Goal: Task Accomplishment & Management: Manage account settings

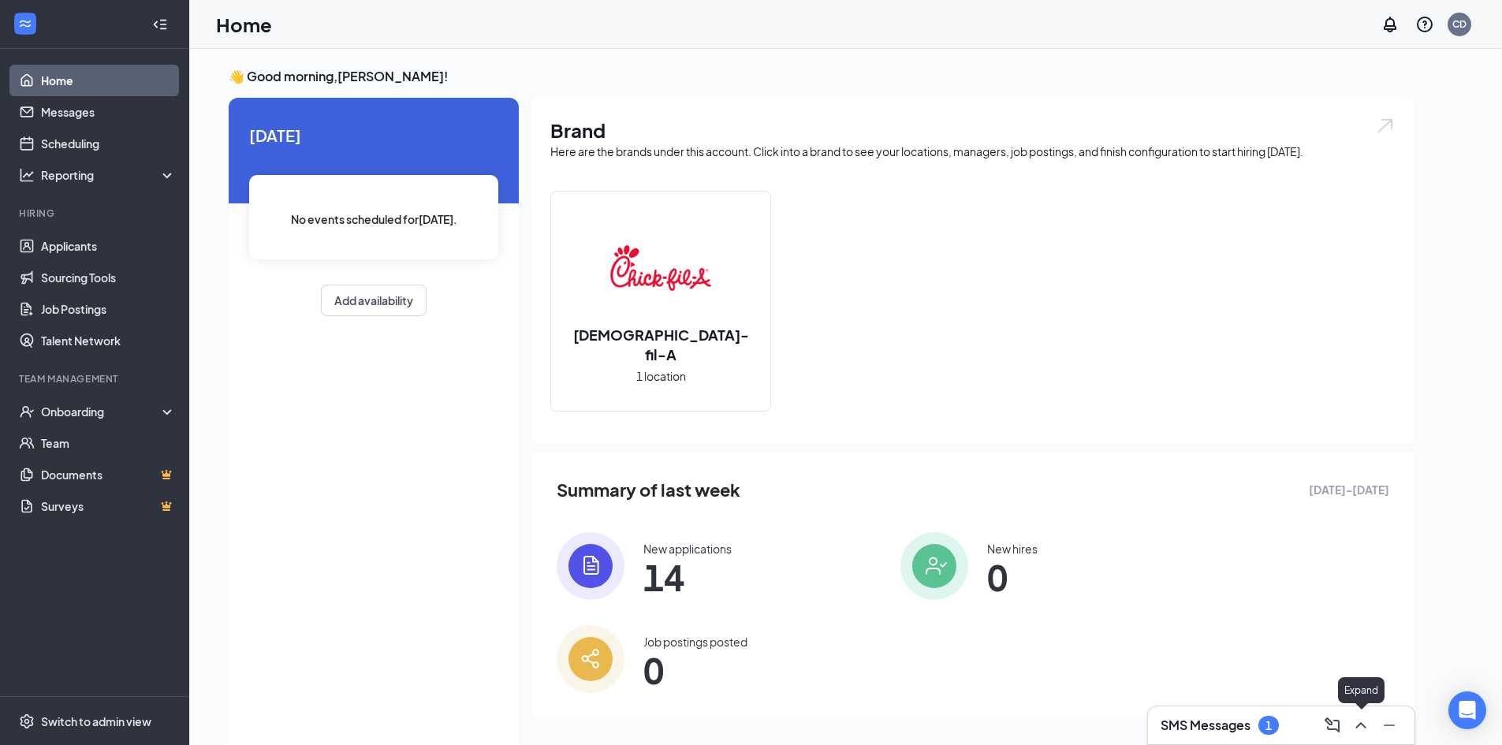
click at [1364, 728] on icon "ChevronUp" at bounding box center [1360, 725] width 19 height 19
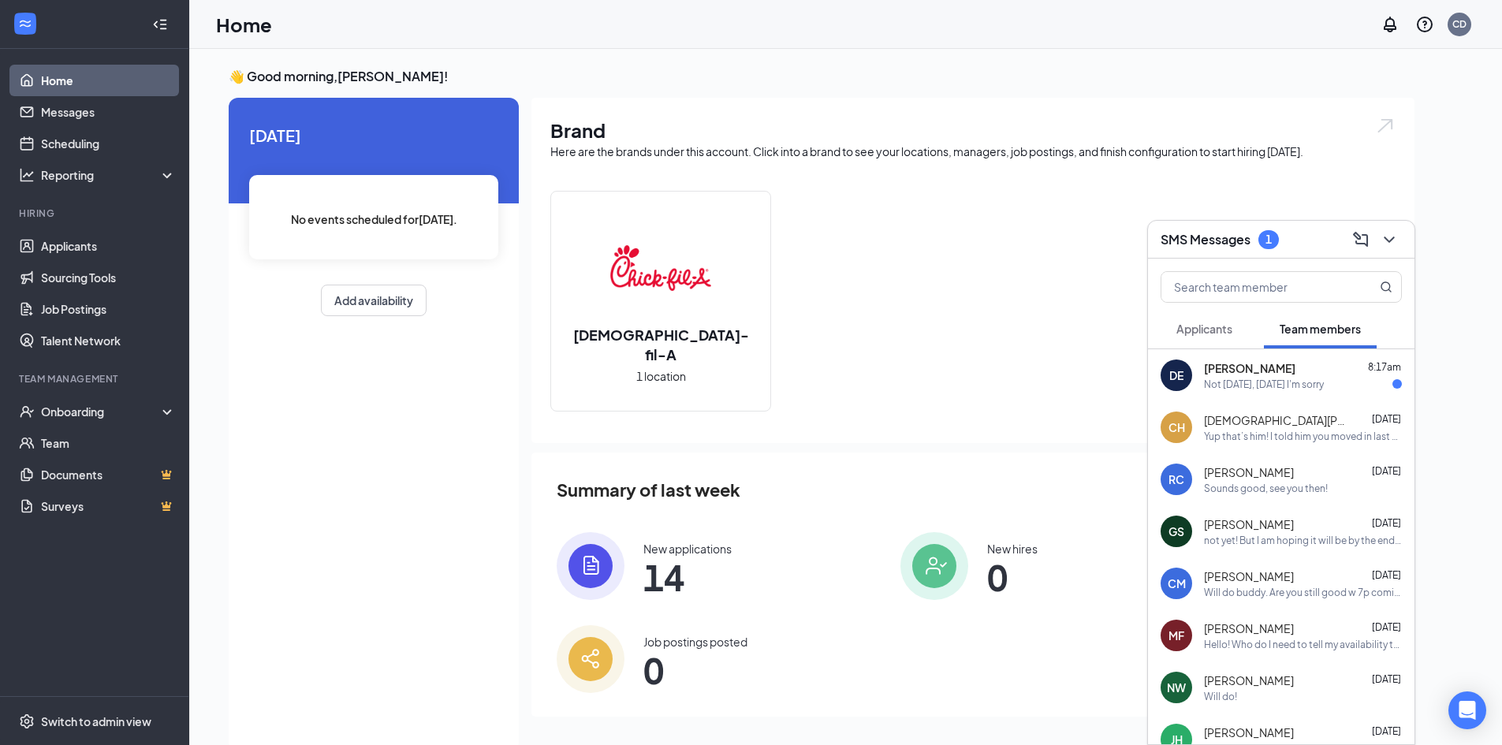
click at [1324, 379] on div "Not [DATE], [DATE] I'm sorry" at bounding box center [1264, 384] width 120 height 13
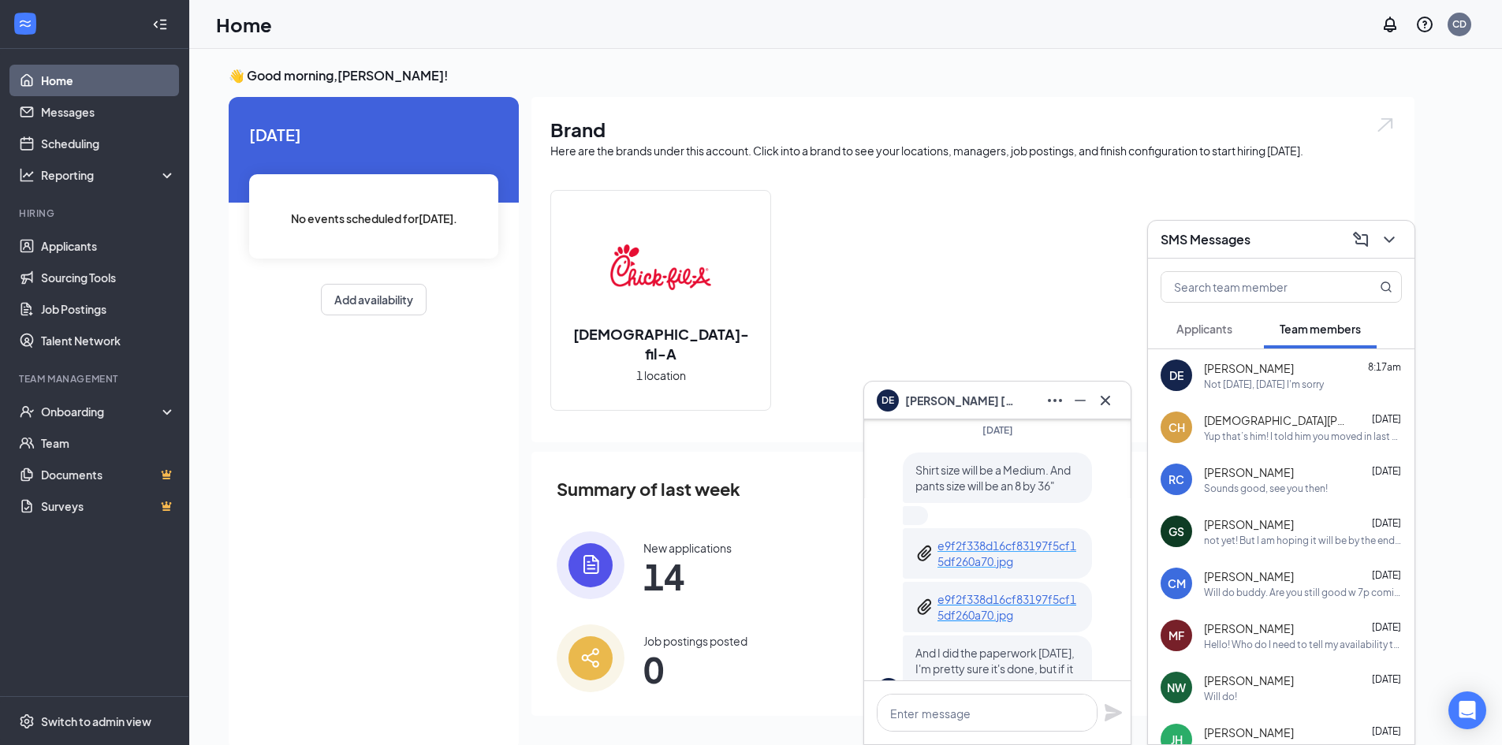
scroll to position [-158, 0]
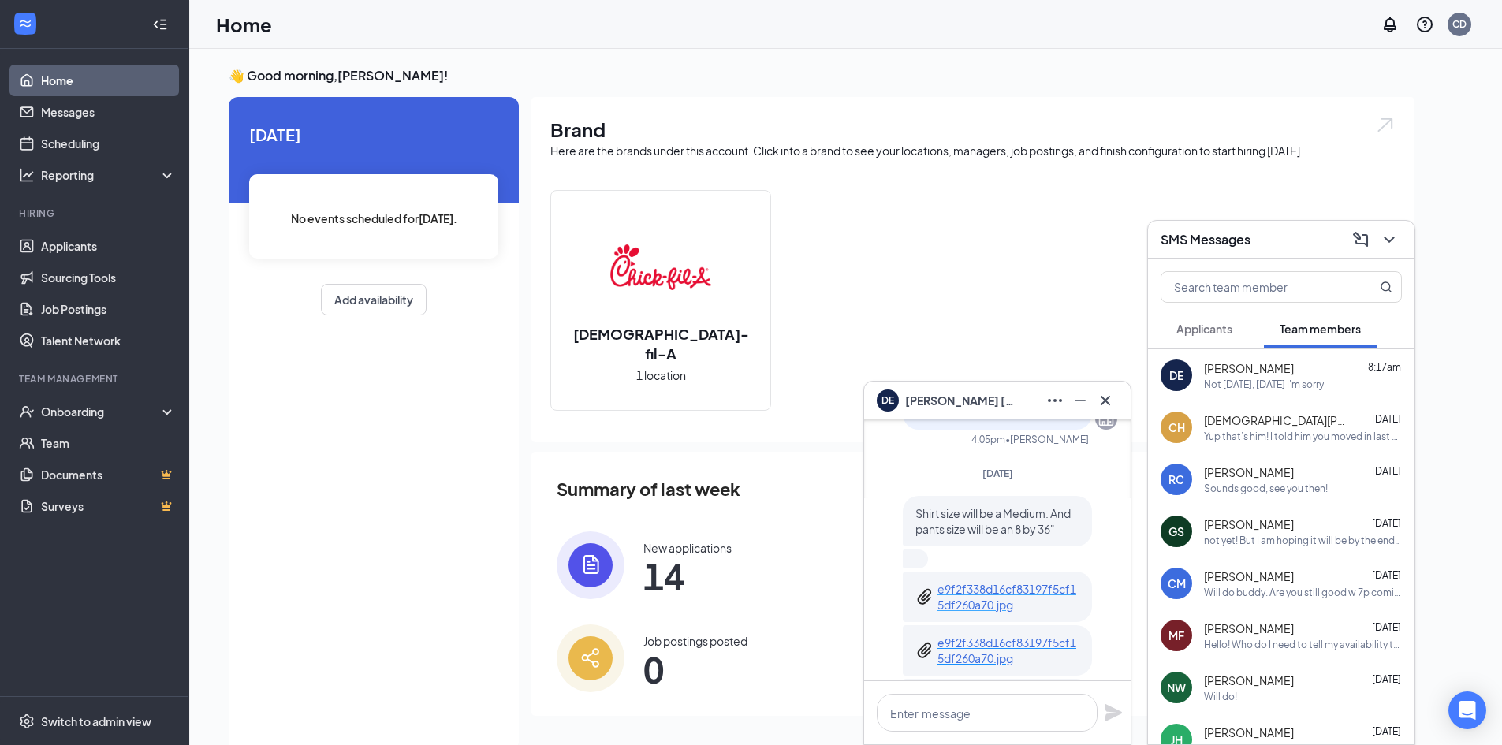
click at [1019, 581] on p "e9f2f338d16cf83197f5cf15df260a70.jpg" at bounding box center [1009, 597] width 142 height 32
click at [997, 635] on p "e9f2f338d16cf83197f5cf15df260a70.jpg" at bounding box center [1009, 651] width 142 height 32
click at [1111, 401] on icon "Cross" at bounding box center [1105, 400] width 19 height 19
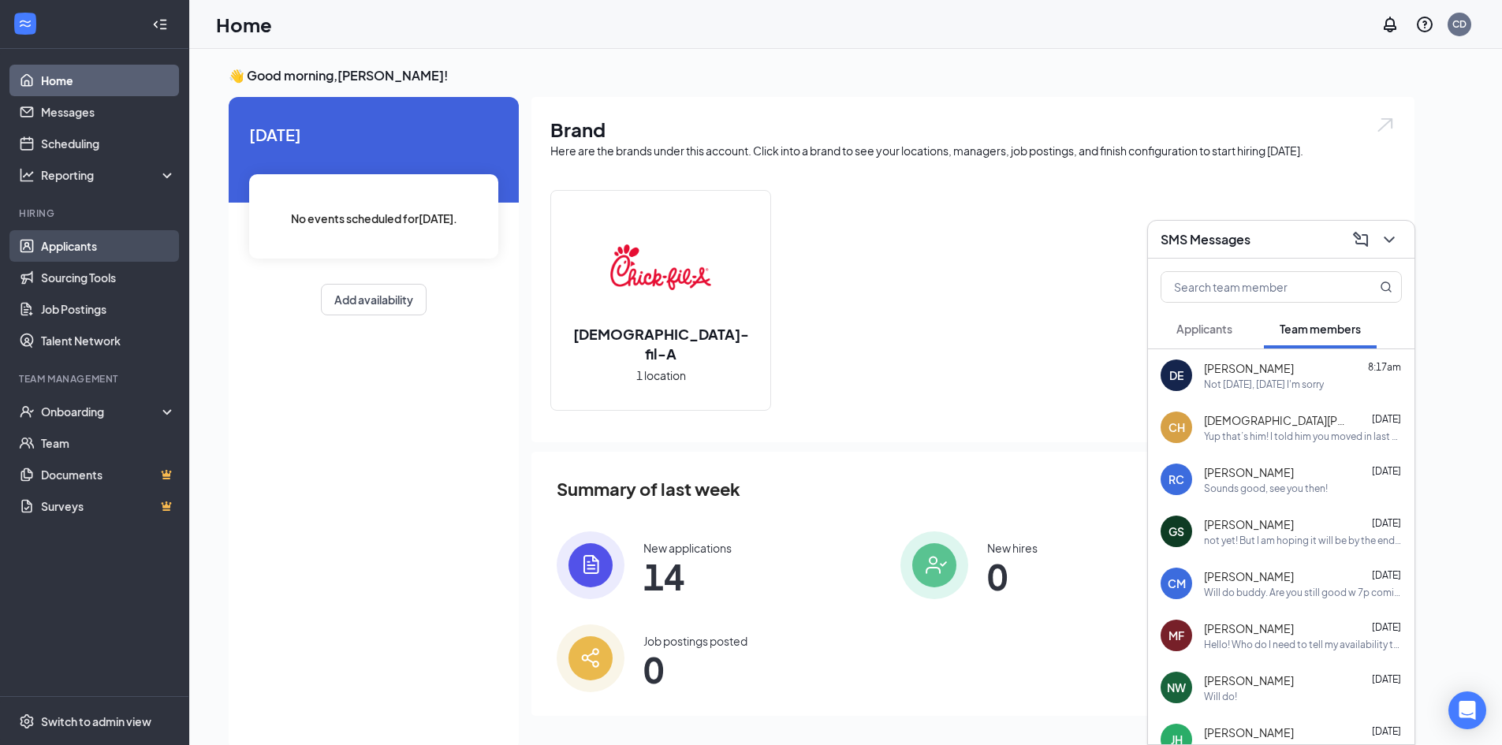
click at [67, 246] on link "Applicants" at bounding box center [108, 246] width 135 height 32
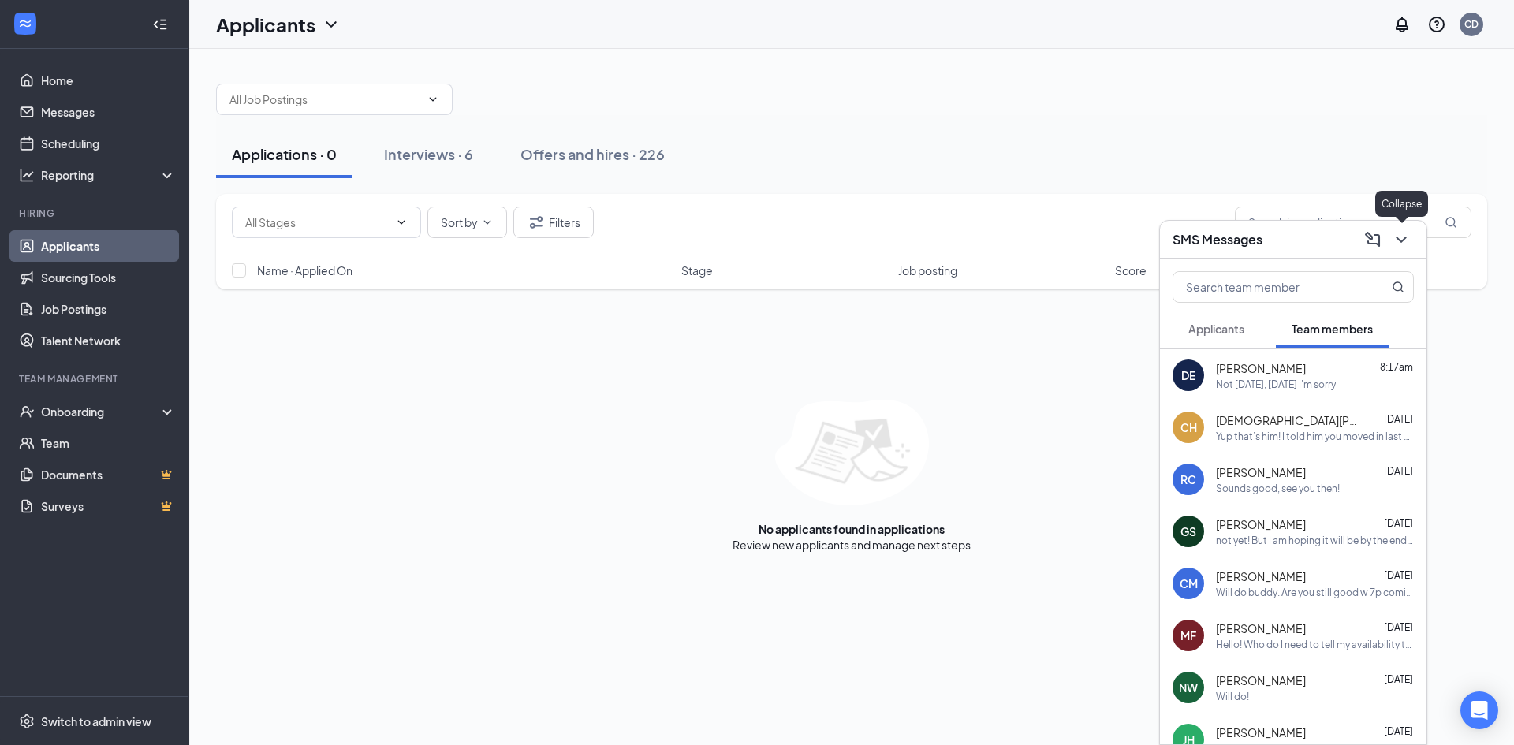
click at [1401, 240] on icon "ChevronDown" at bounding box center [1401, 240] width 10 height 6
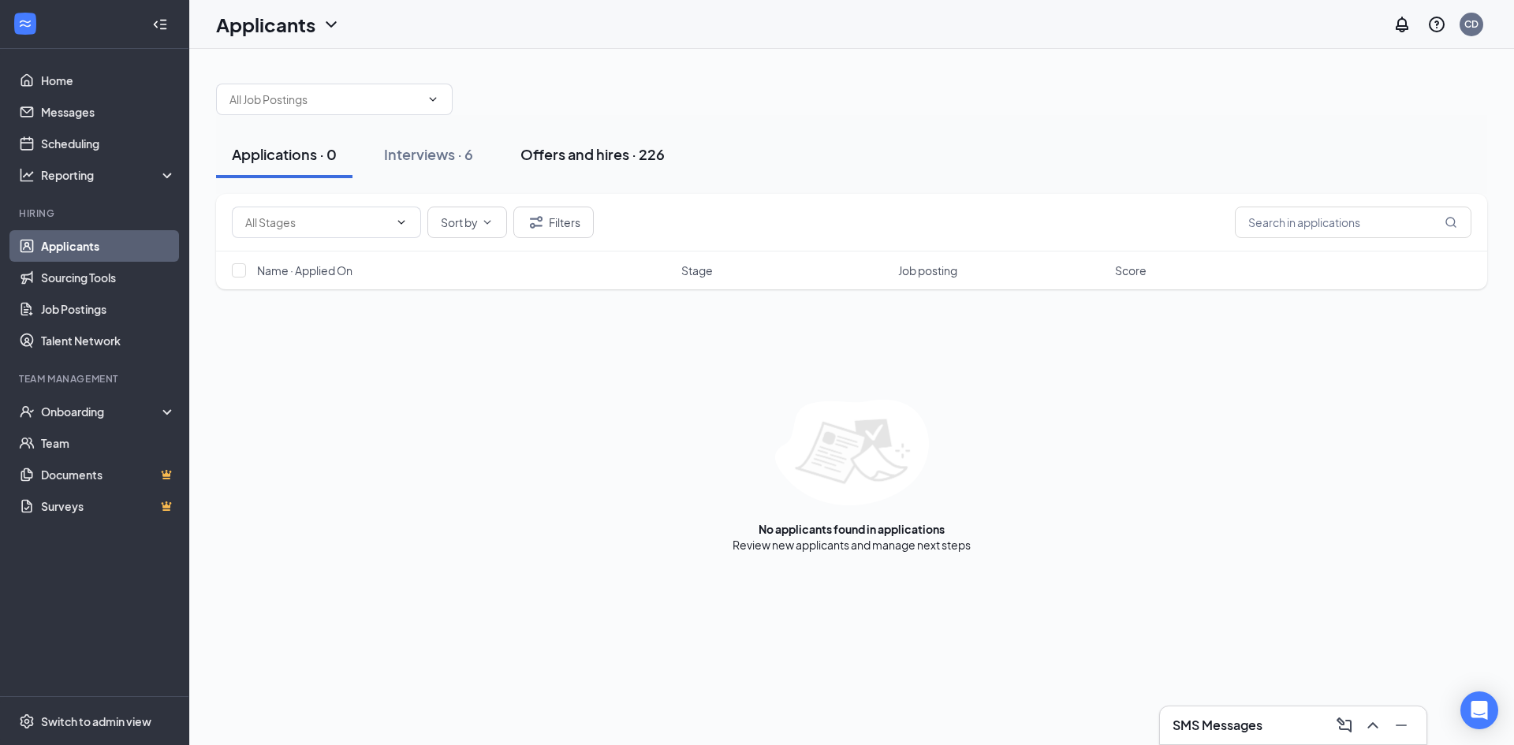
click at [587, 152] on div "Offers and hires · 226" at bounding box center [592, 154] width 144 height 20
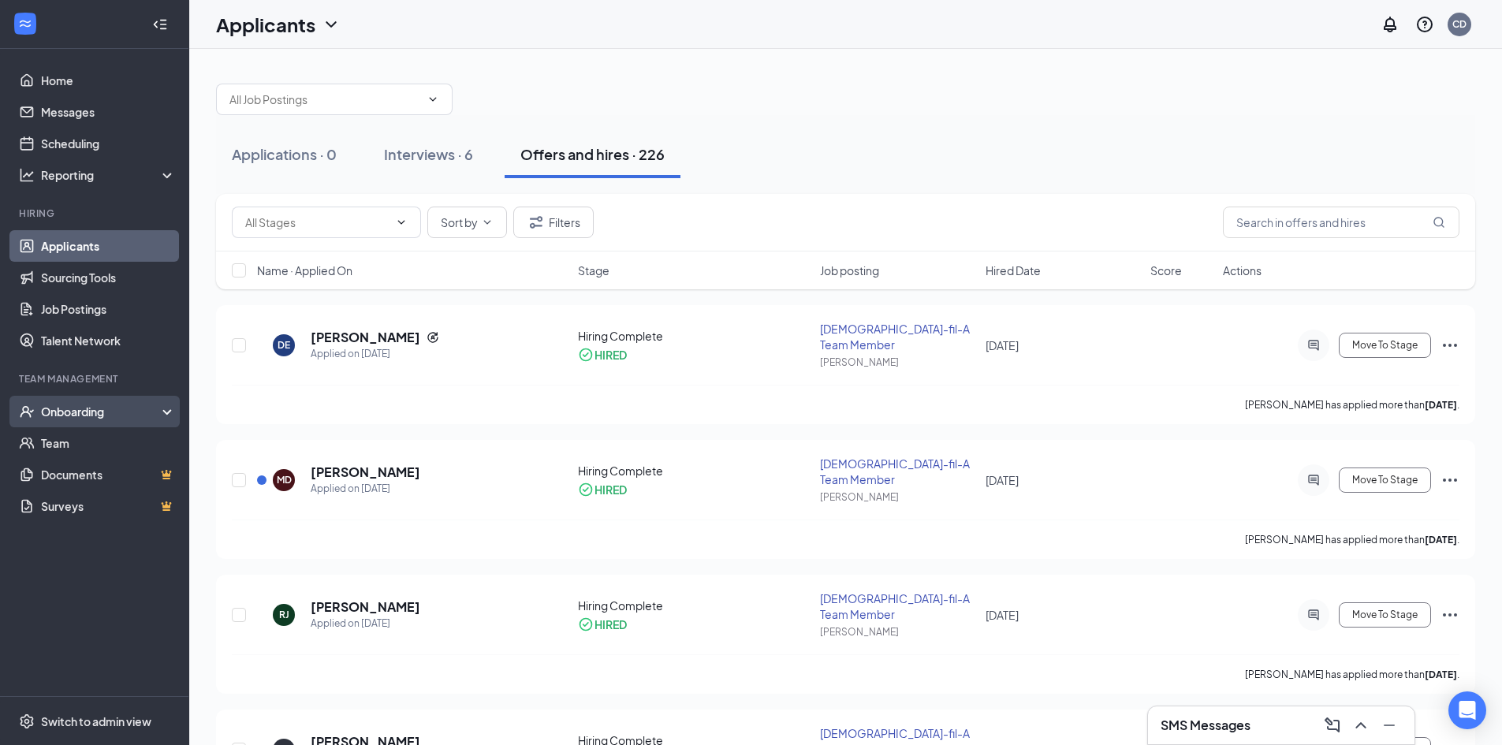
click at [55, 418] on div "Onboarding" at bounding box center [101, 412] width 121 height 16
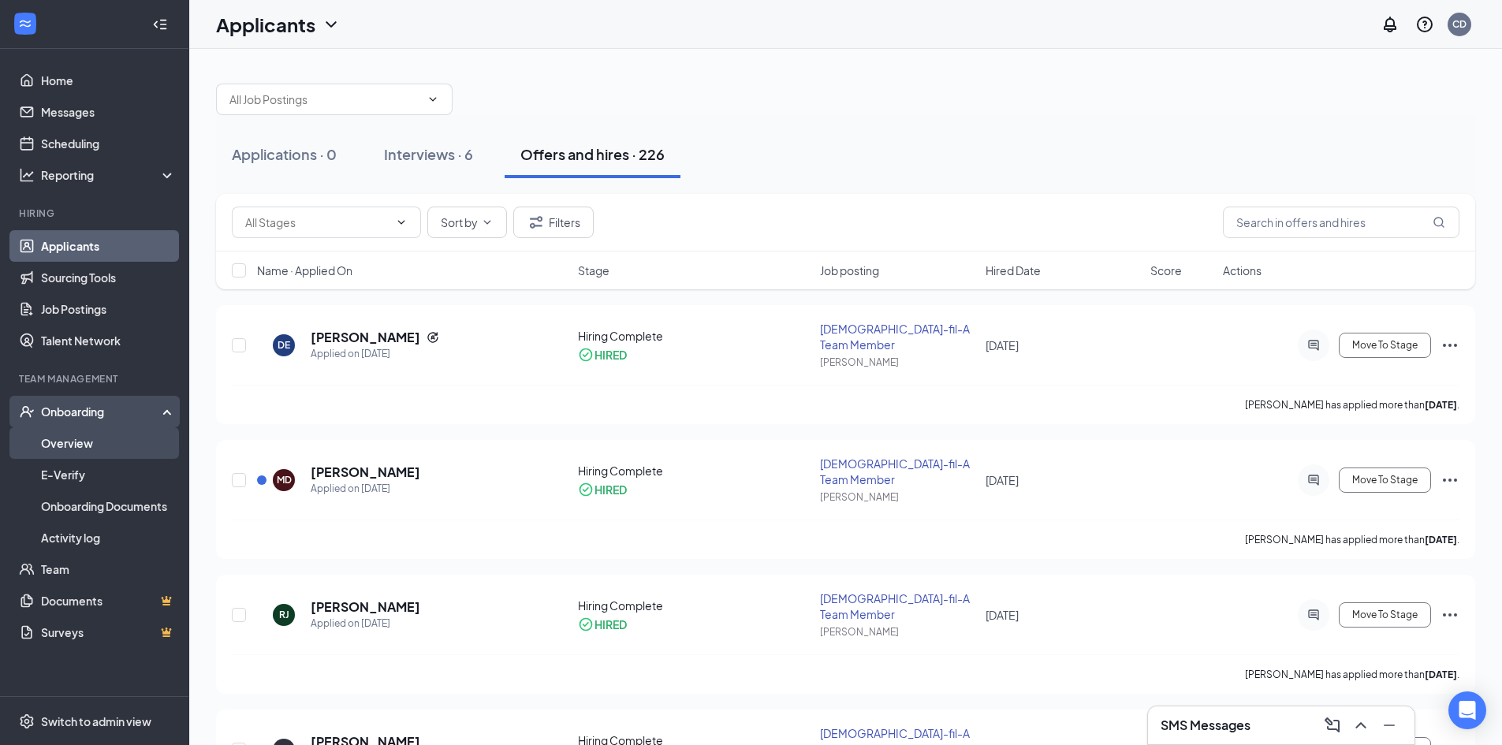
click at [68, 440] on link "Overview" at bounding box center [108, 443] width 135 height 32
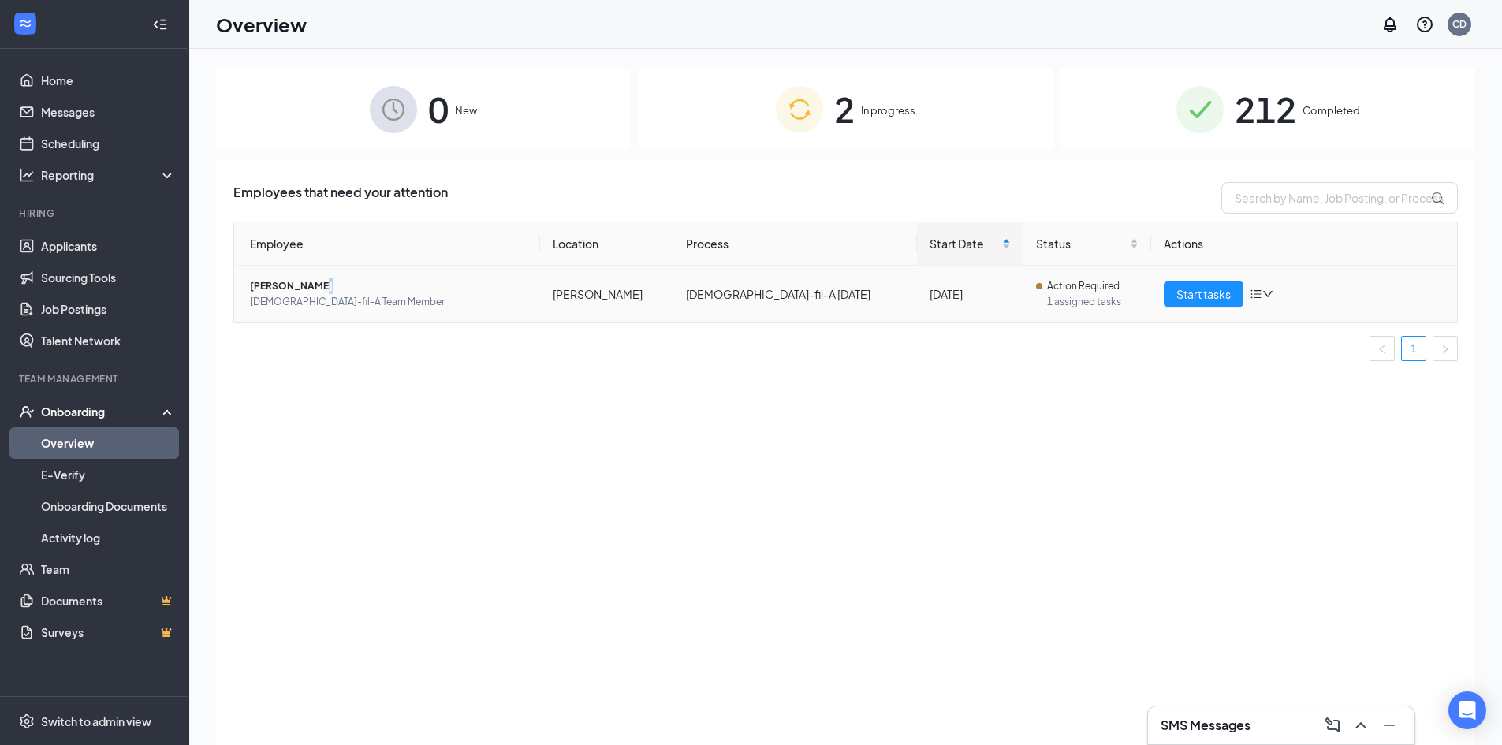
click at [312, 287] on span "[PERSON_NAME]" at bounding box center [389, 286] width 278 height 16
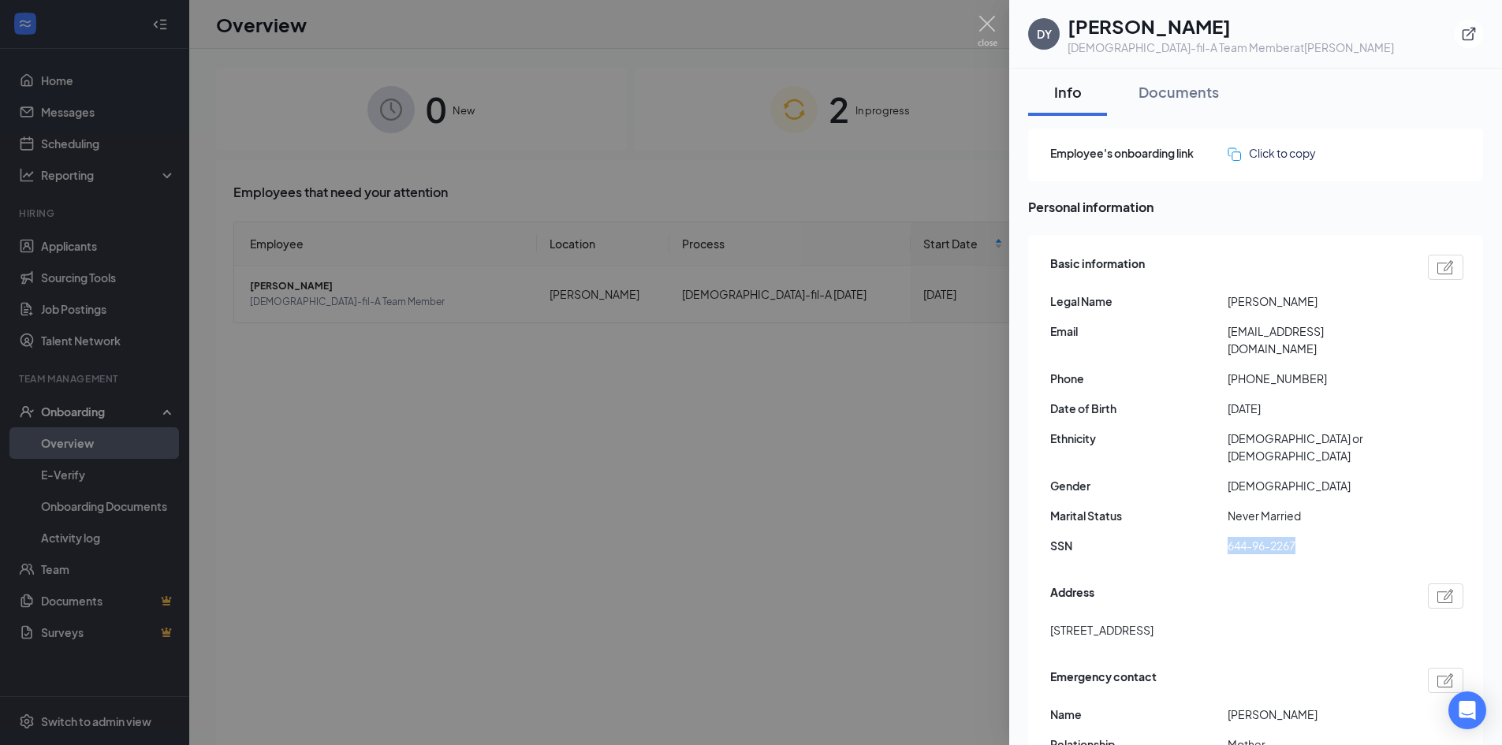
drag, startPoint x: 1229, startPoint y: 531, endPoint x: 1303, endPoint y: 527, distance: 74.2
click at [1303, 537] on span "644-96-2267" at bounding box center [1316, 545] width 177 height 17
copy span "644-96-2267"
click at [989, 17] on img at bounding box center [988, 31] width 20 height 31
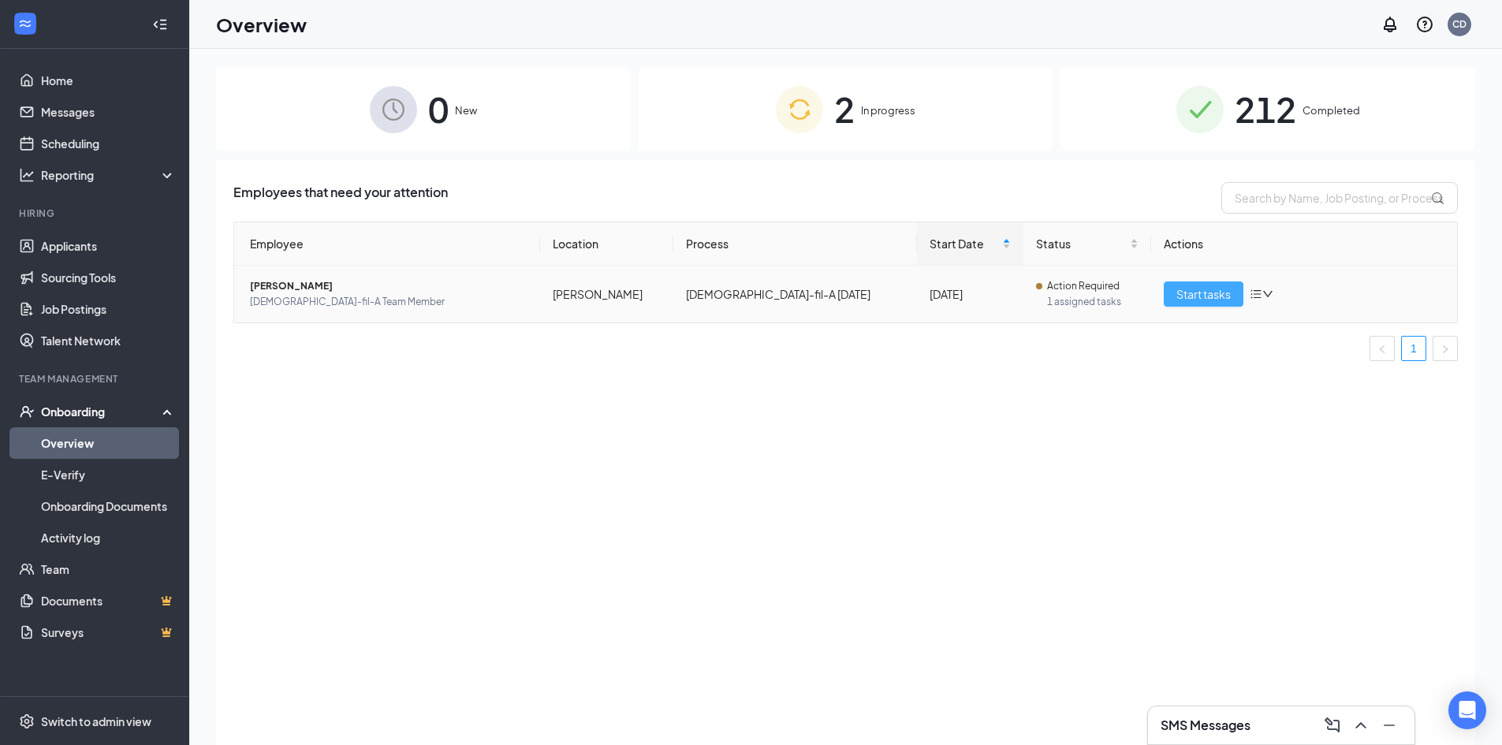
click at [1202, 300] on span "Start tasks" at bounding box center [1203, 293] width 54 height 17
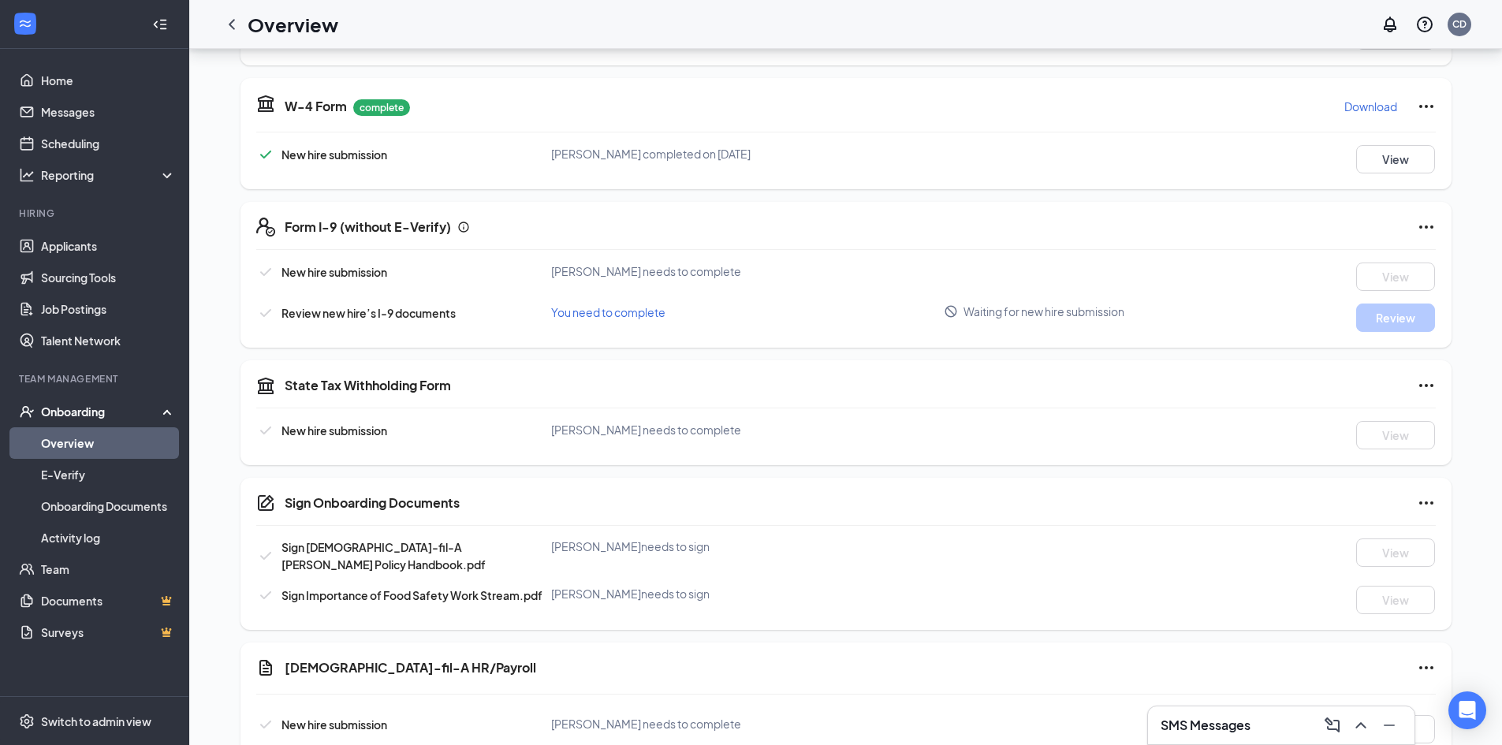
scroll to position [313, 0]
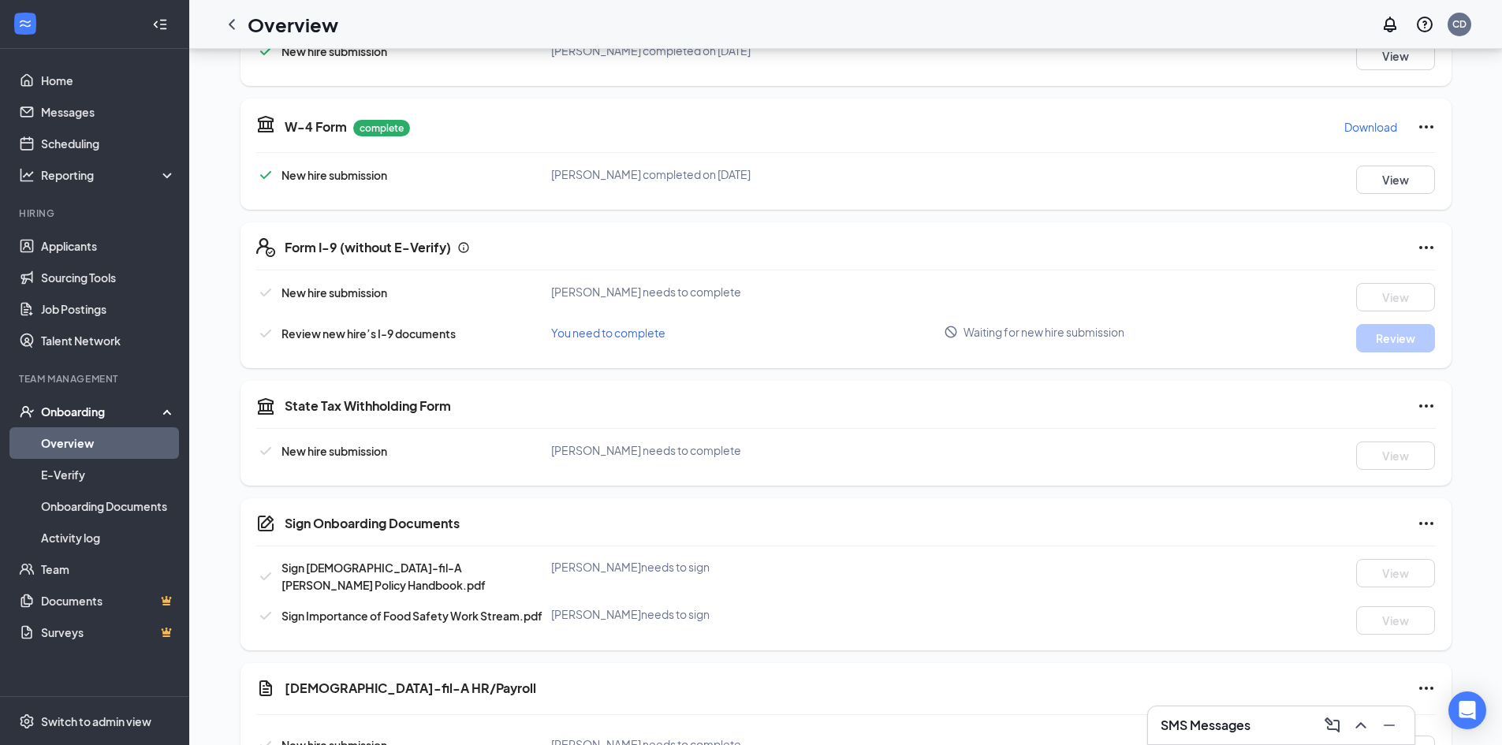
click at [621, 337] on span "You need to complete" at bounding box center [608, 333] width 114 height 14
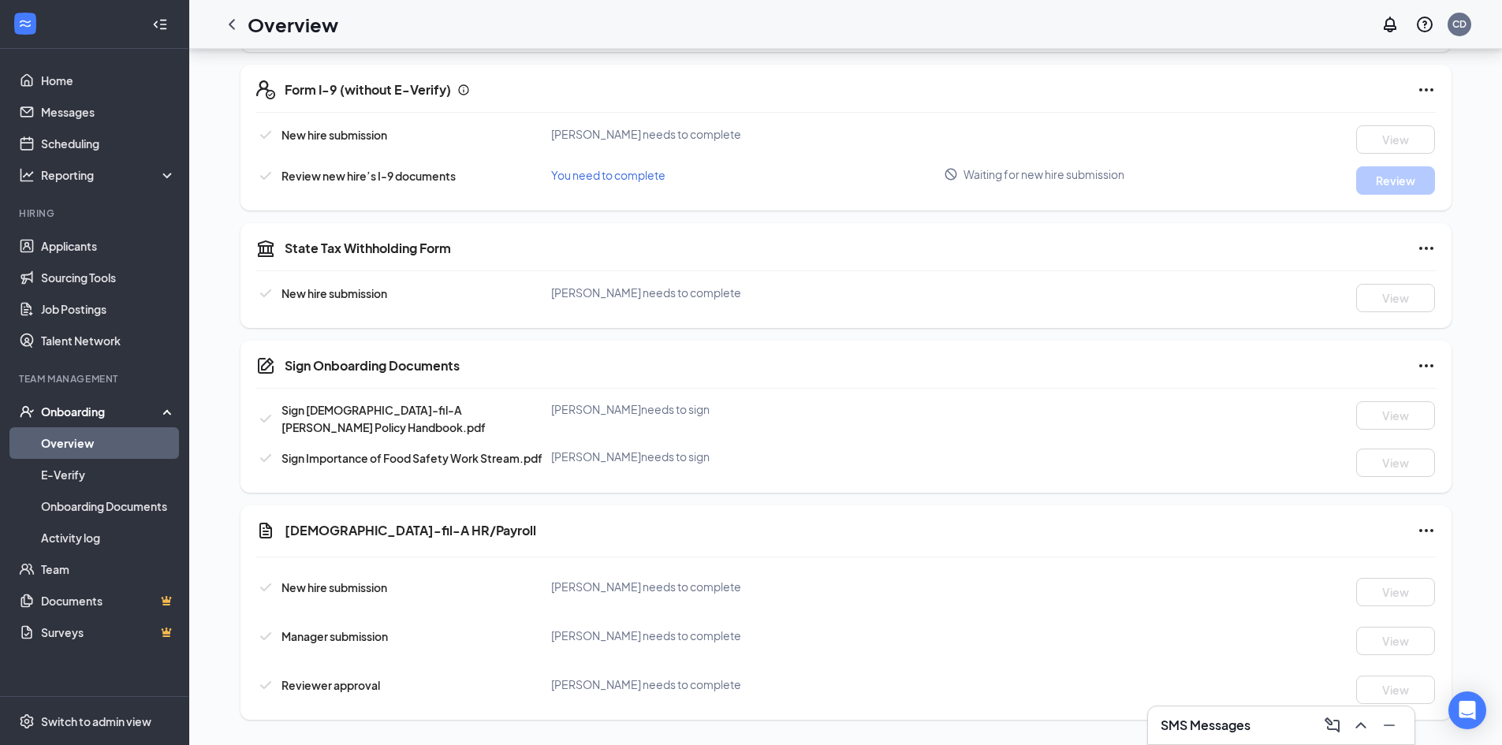
scroll to position [0, 0]
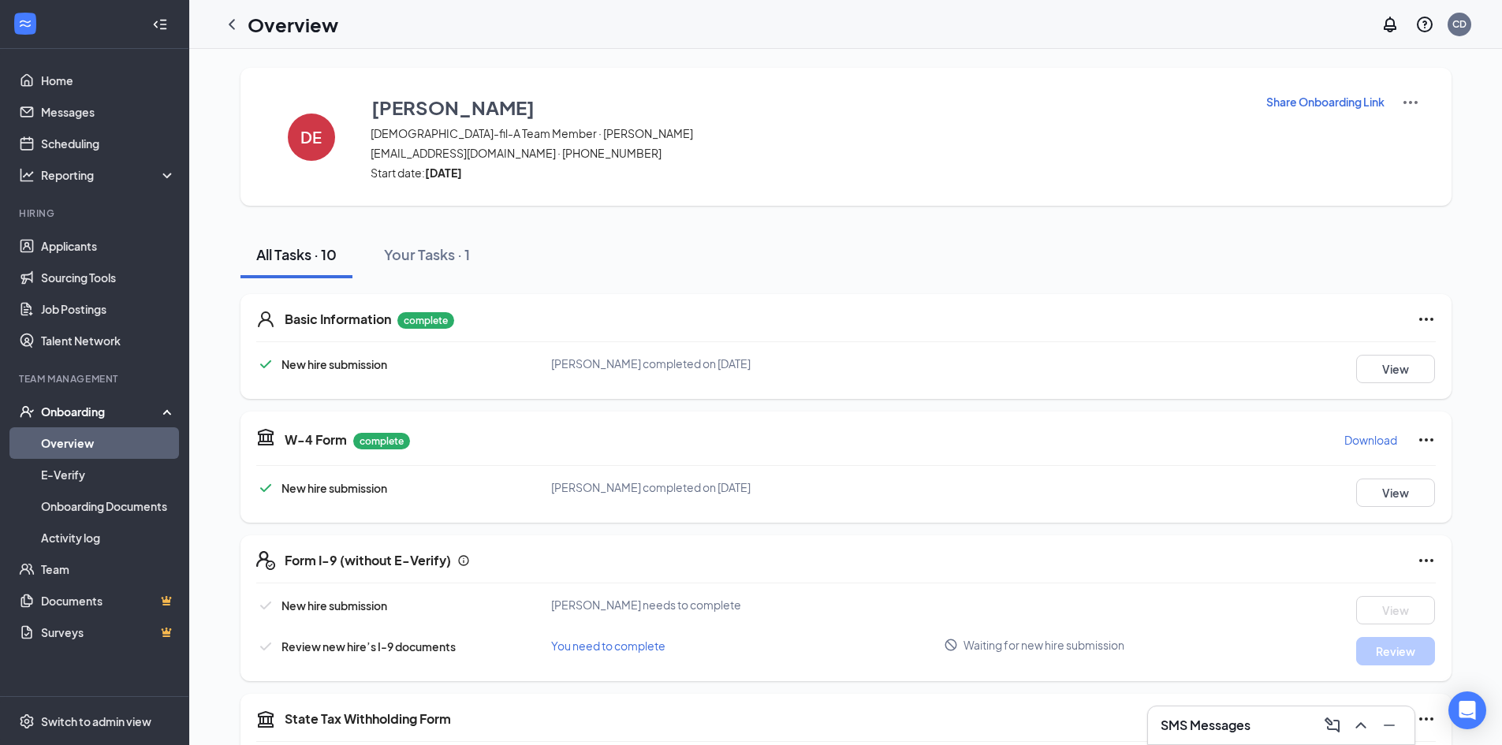
click at [1413, 104] on img at bounding box center [1410, 102] width 19 height 19
click at [1444, 176] on div "DE [PERSON_NAME][DEMOGRAPHIC_DATA]-fil-A Team Member · [PERSON_NAME] [EMAIL_ADD…" at bounding box center [845, 137] width 1211 height 138
click at [428, 249] on div "Your Tasks · 1" at bounding box center [427, 254] width 86 height 20
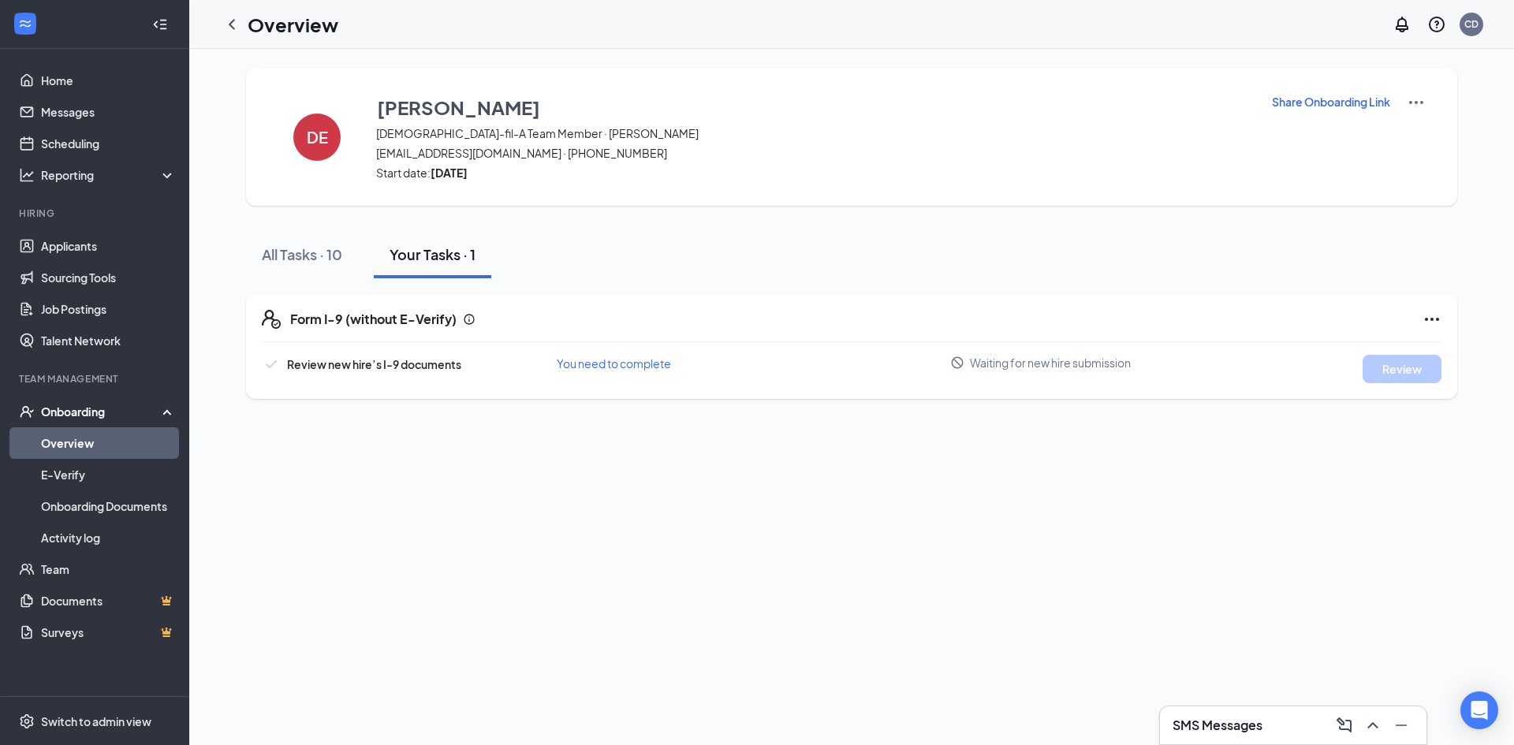
click at [621, 365] on span "You need to complete" at bounding box center [614, 363] width 114 height 14
click at [286, 260] on div "All Tasks · 10" at bounding box center [302, 254] width 80 height 20
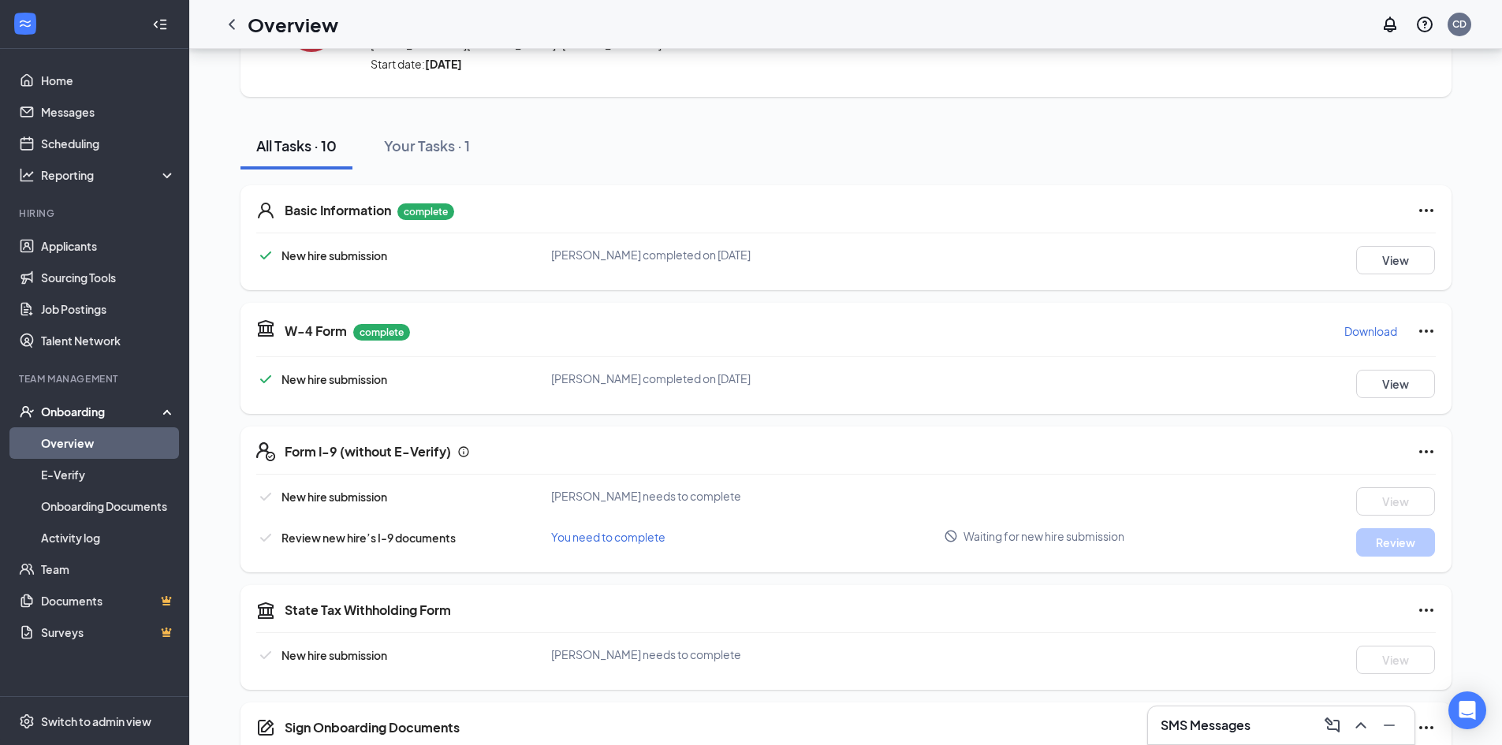
scroll to position [158, 0]
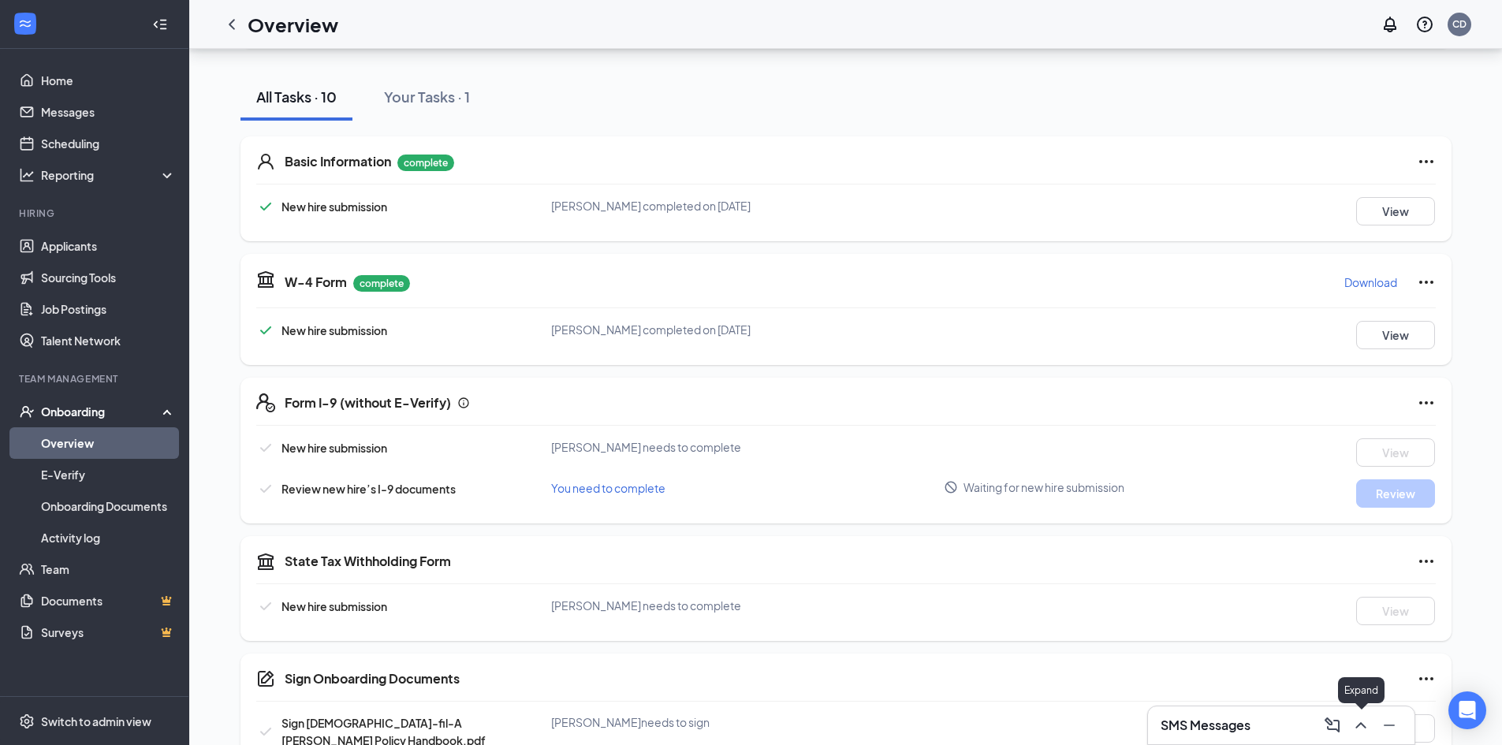
click at [1371, 729] on button at bounding box center [1360, 725] width 25 height 25
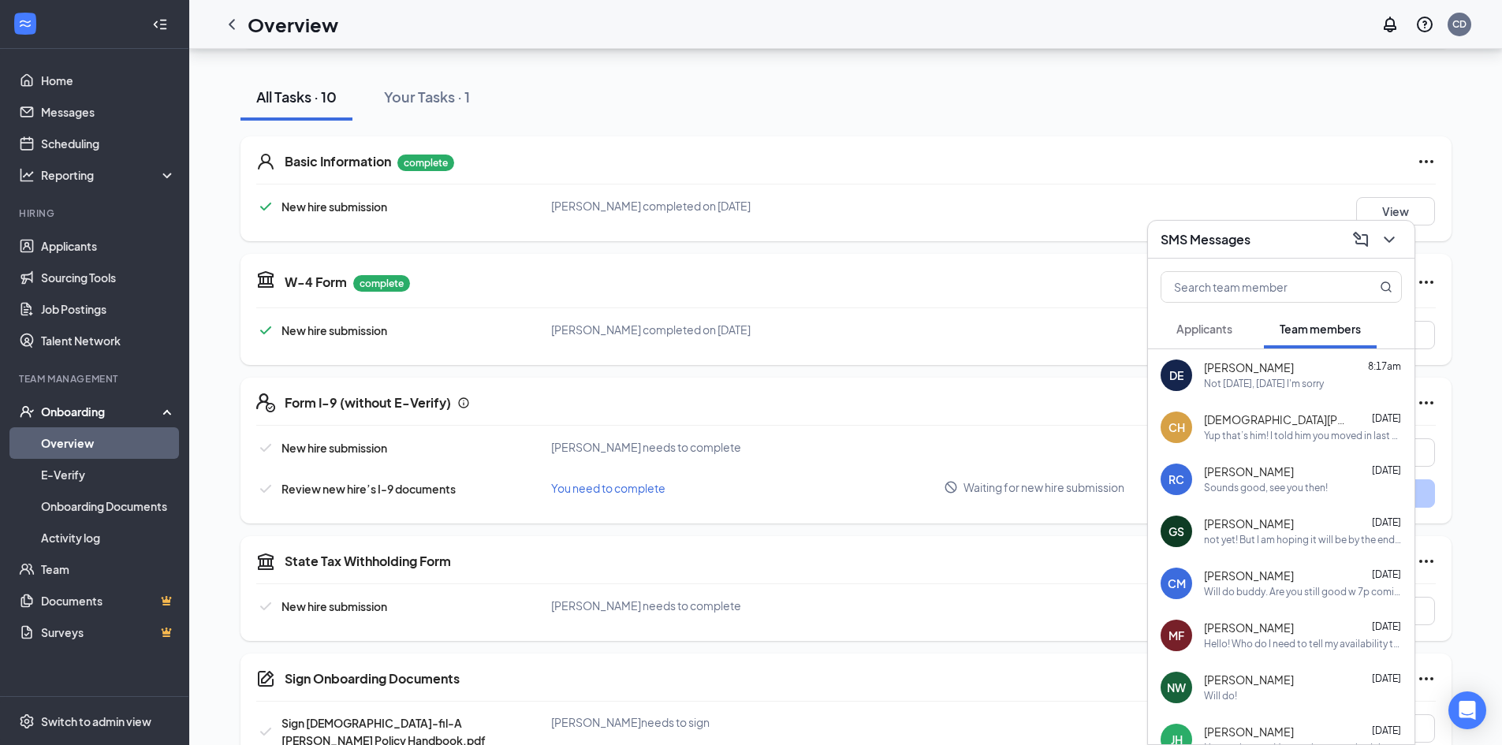
click at [1254, 384] on div "Not [DATE], [DATE] I'm sorry" at bounding box center [1264, 384] width 120 height 13
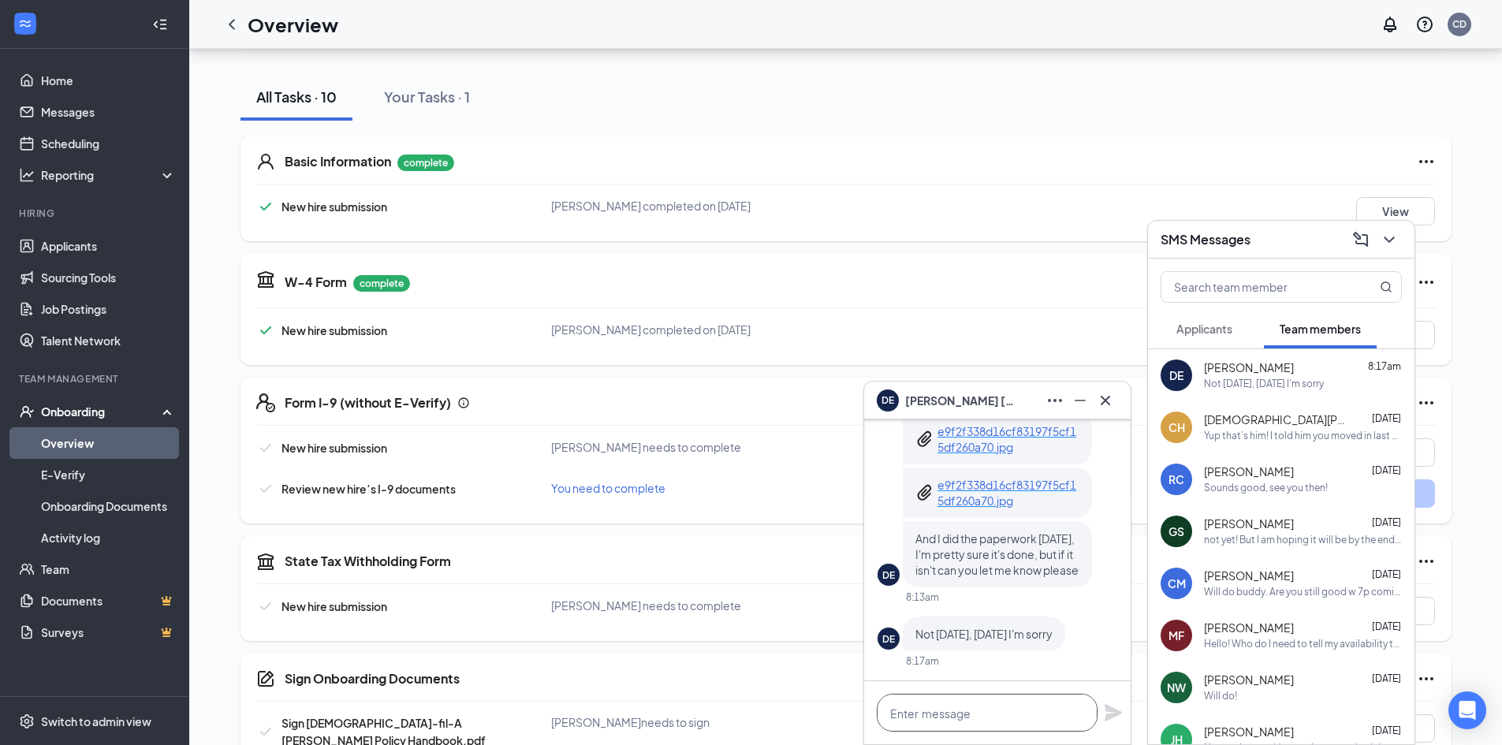
click at [974, 715] on textarea at bounding box center [987, 713] width 221 height 38
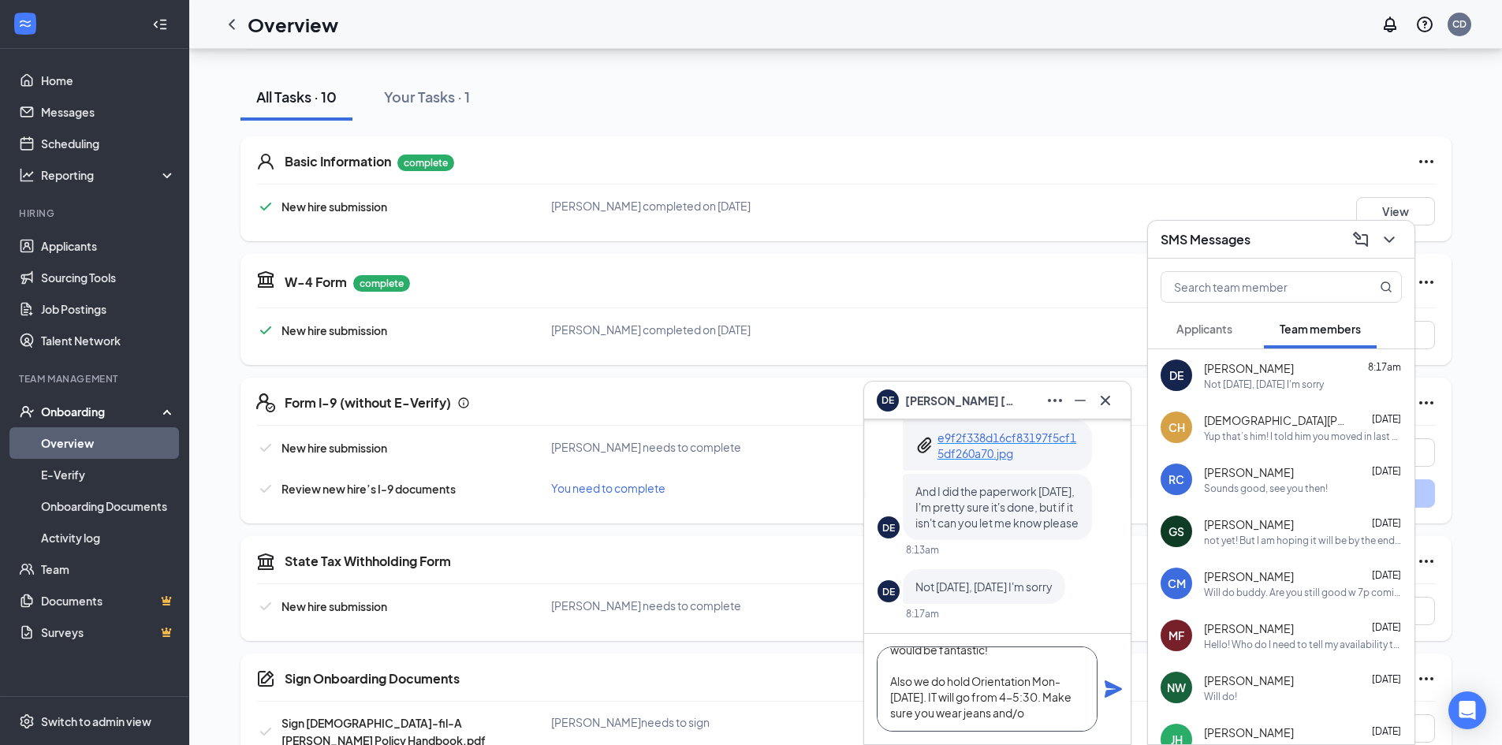
scroll to position [80, 0]
click at [979, 680] on textarea "Thanks [PERSON_NAME]! It looks like you still need to finish your I9. If you ca…" at bounding box center [987, 689] width 221 height 85
type textarea "Thanks [PERSON_NAME]! It looks like you still need to finish your I9. If you ca…"
click at [1113, 686] on icon "Plane" at bounding box center [1113, 688] width 17 height 17
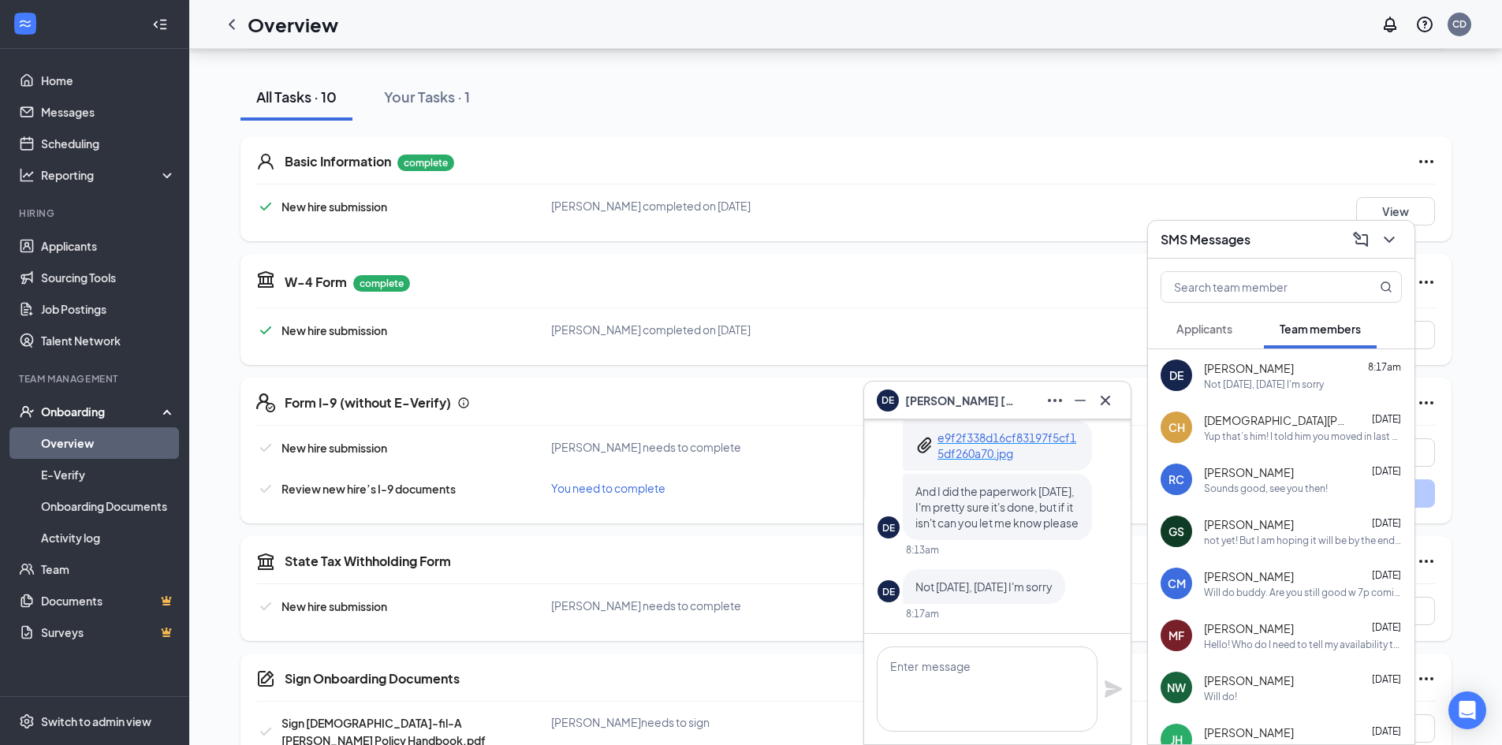
scroll to position [0, 0]
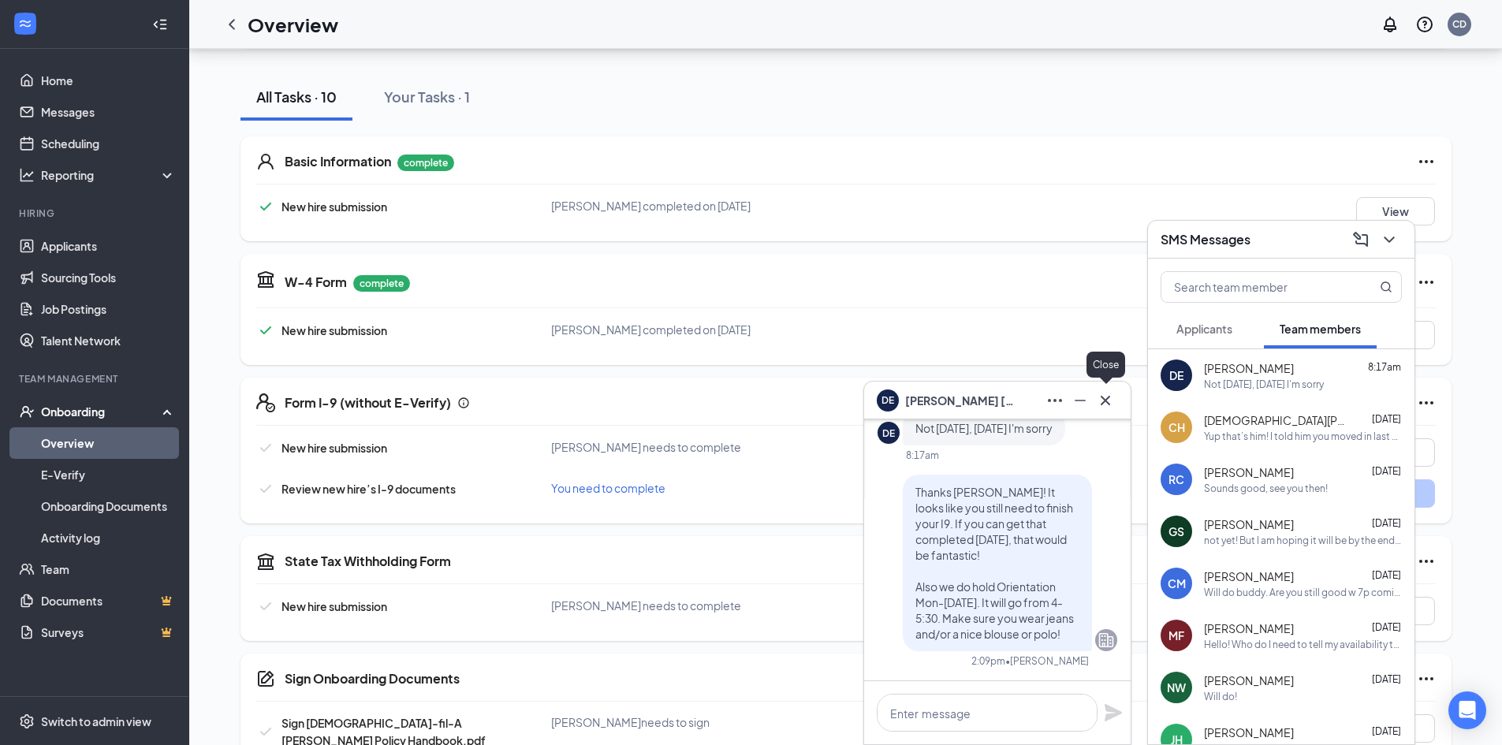
click at [1113, 406] on icon "Cross" at bounding box center [1105, 400] width 19 height 19
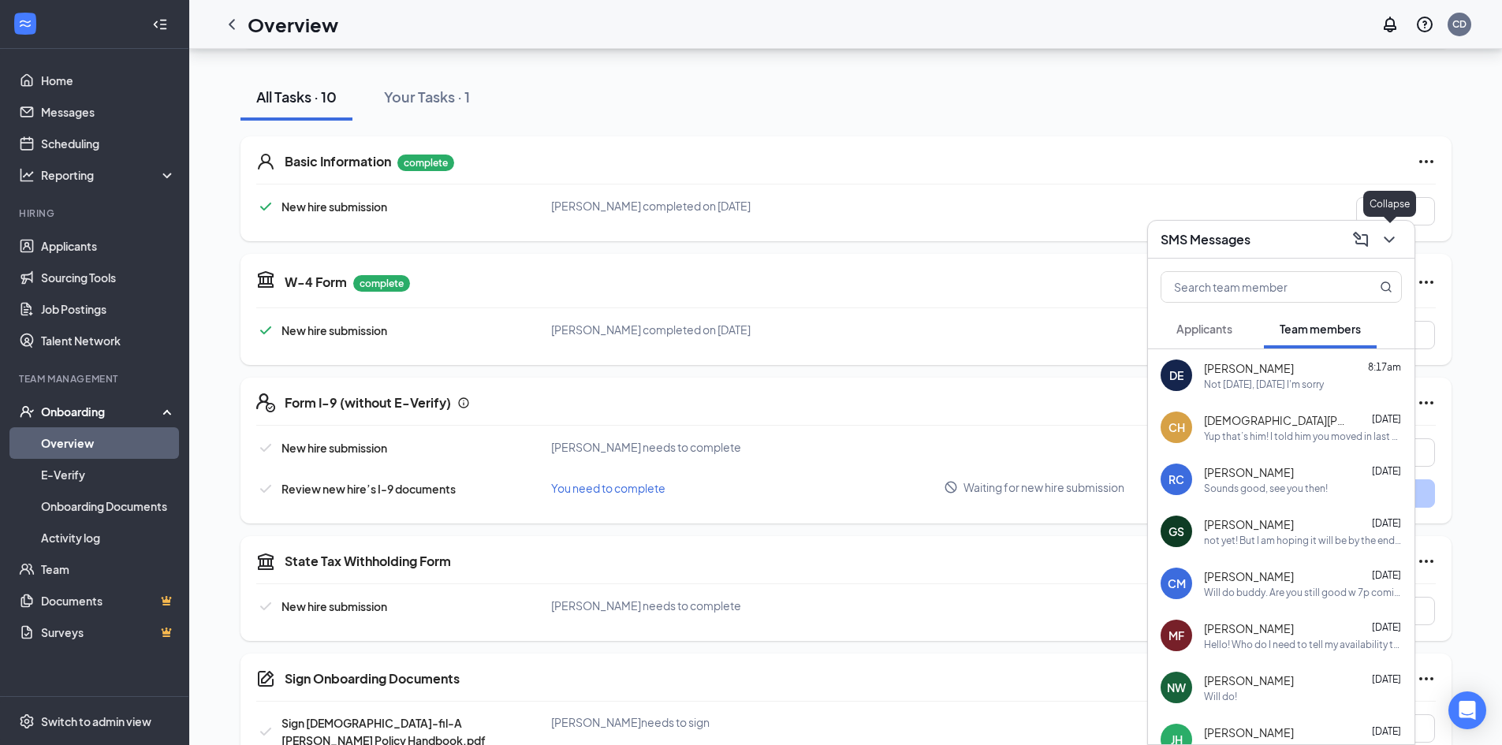
click at [1394, 242] on icon "ChevronDown" at bounding box center [1389, 239] width 19 height 19
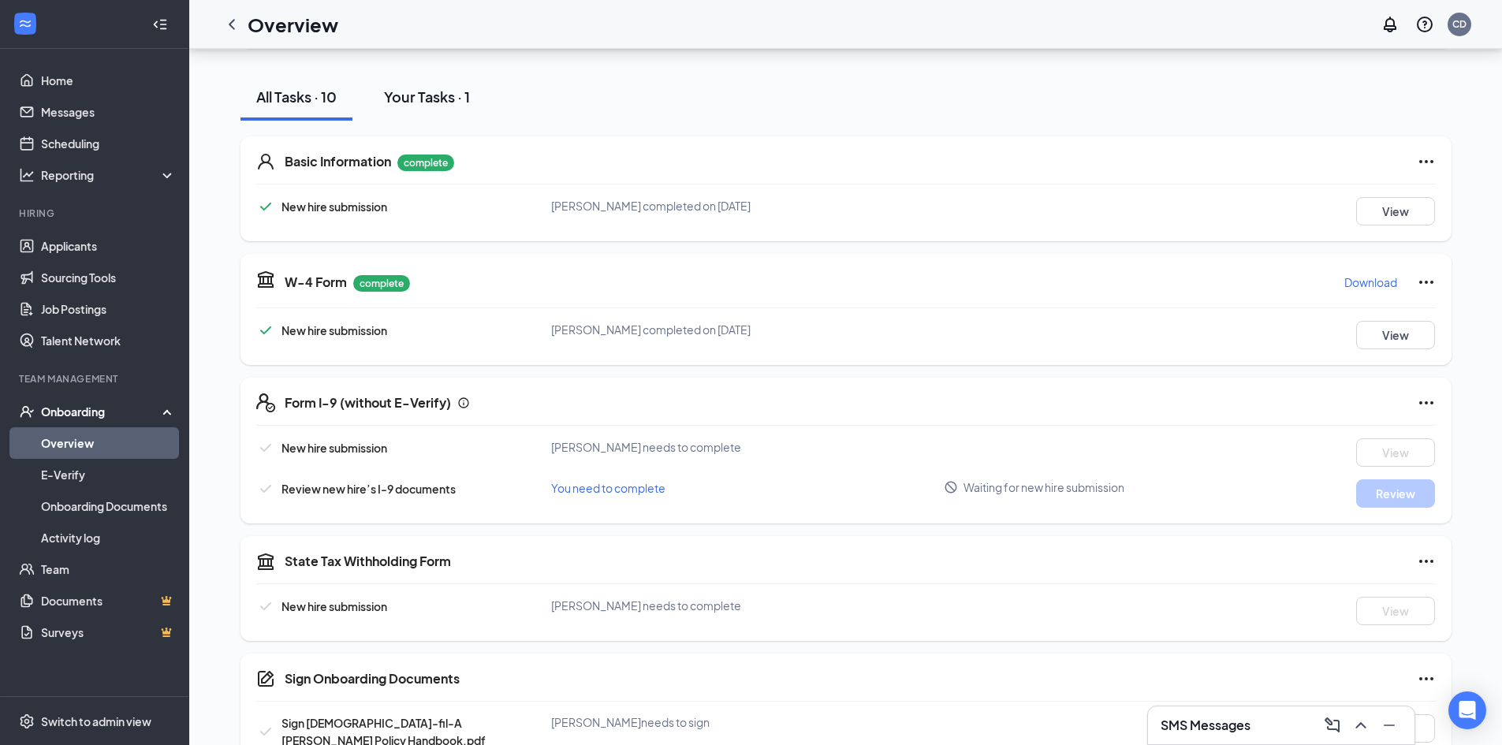
click at [439, 91] on div "Your Tasks · 1" at bounding box center [427, 97] width 86 height 20
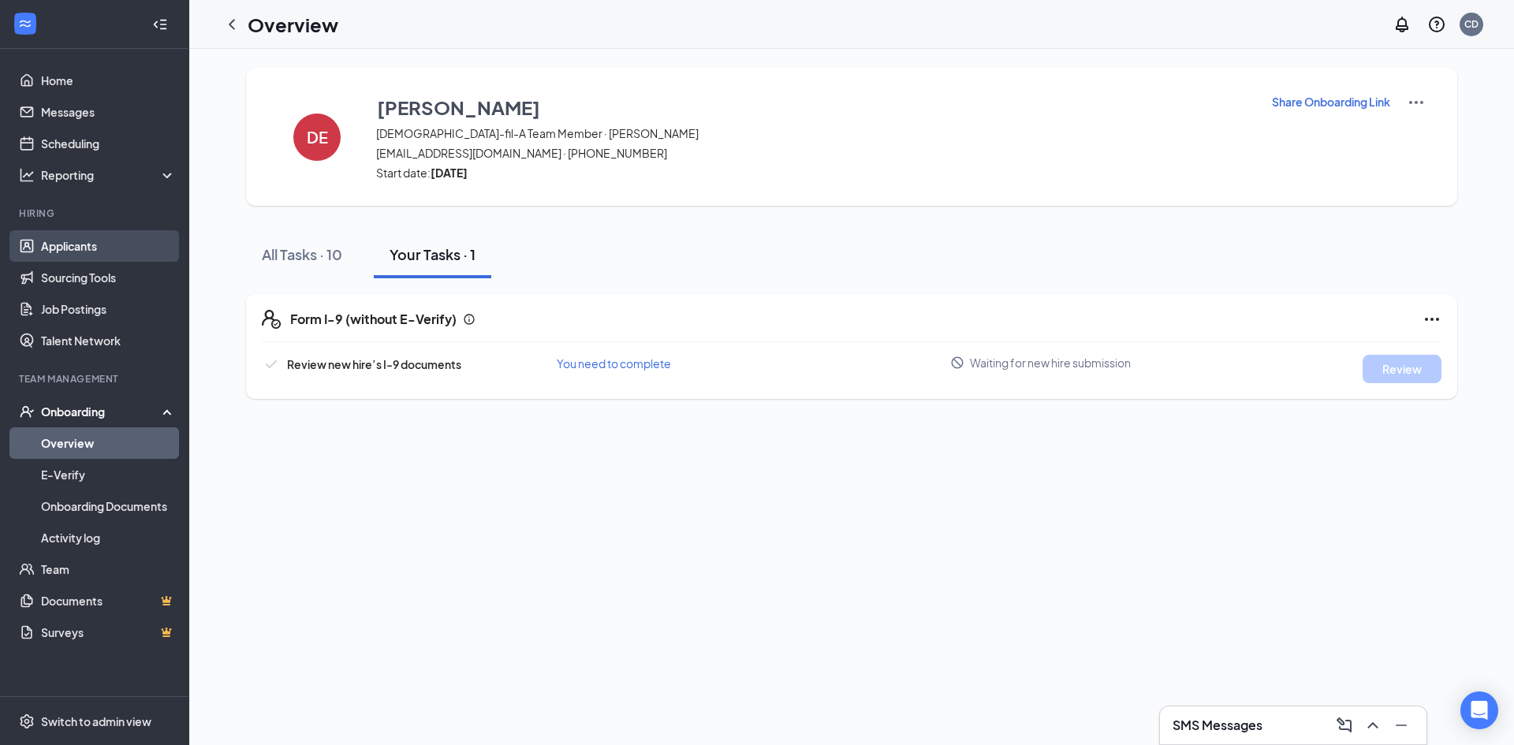
click at [66, 246] on link "Applicants" at bounding box center [108, 246] width 135 height 32
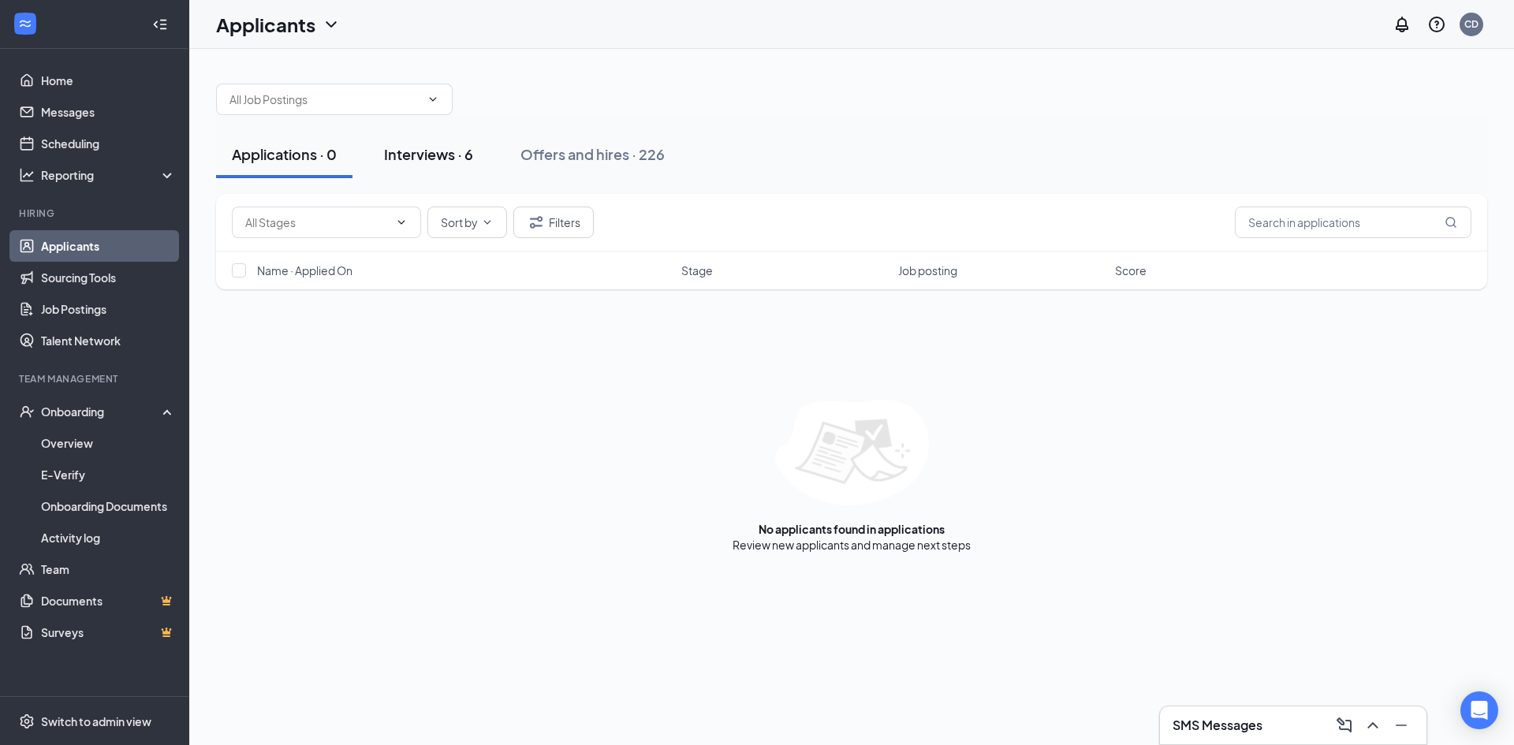
click at [408, 147] on div "Interviews · 6" at bounding box center [428, 154] width 89 height 20
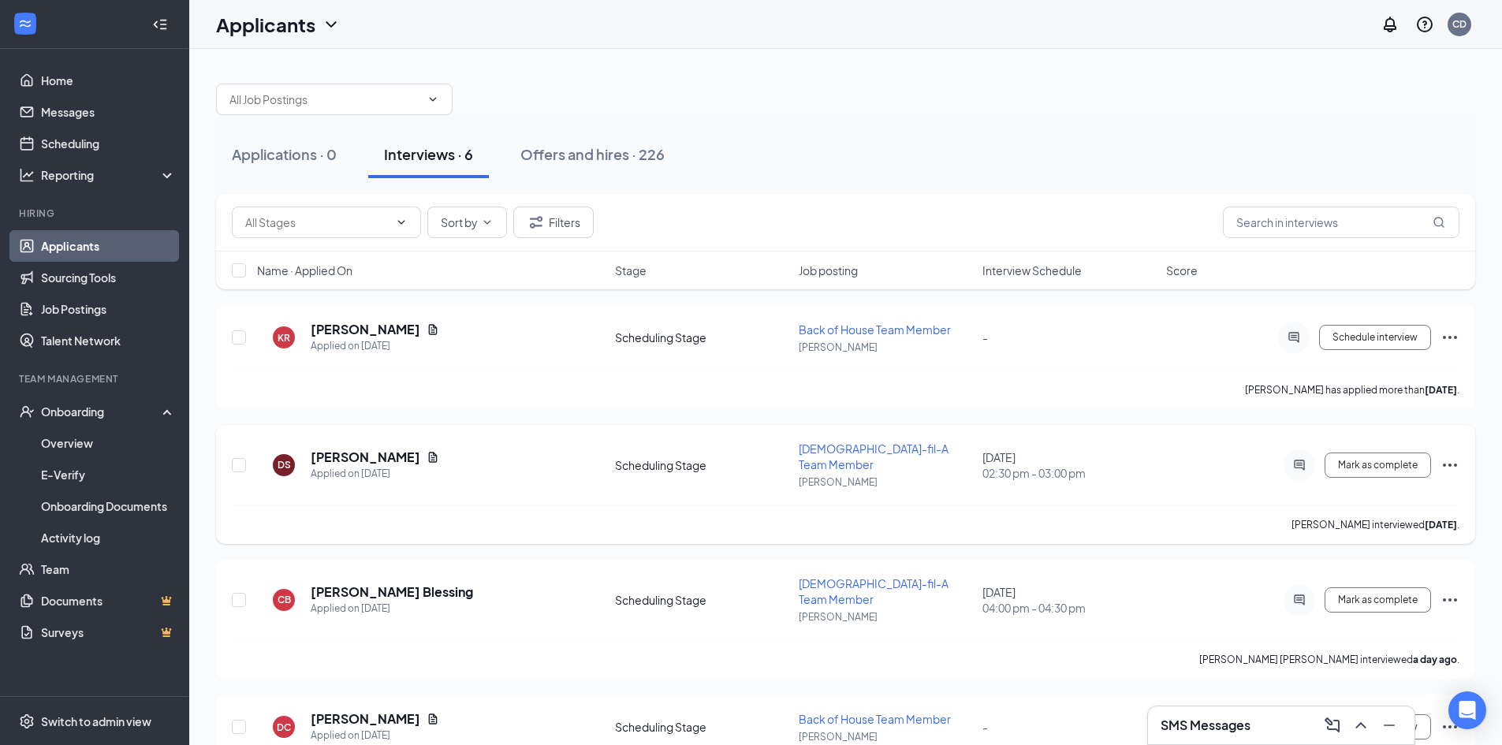
click at [1441, 457] on icon "Ellipses" at bounding box center [1450, 465] width 19 height 19
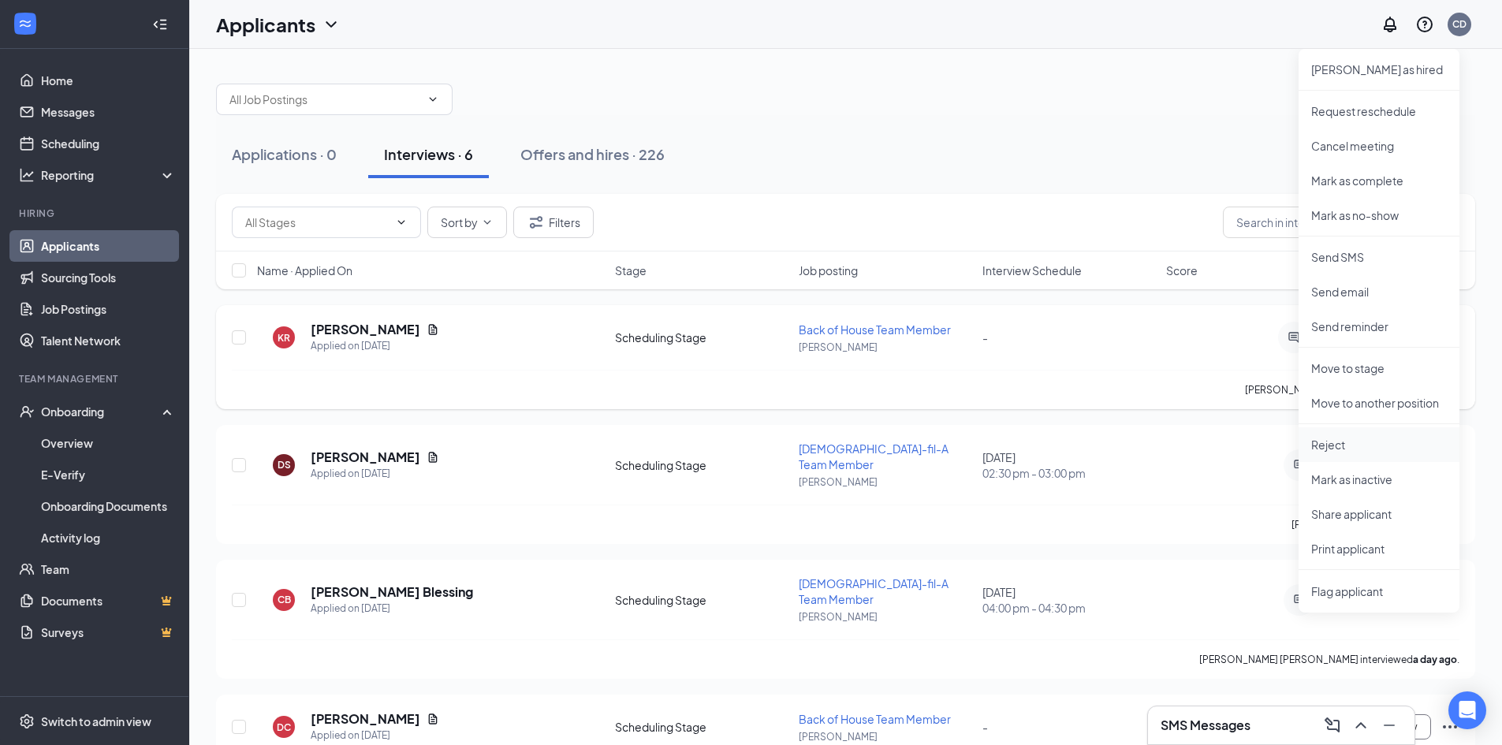
click at [1338, 448] on p "Reject" at bounding box center [1379, 445] width 136 height 16
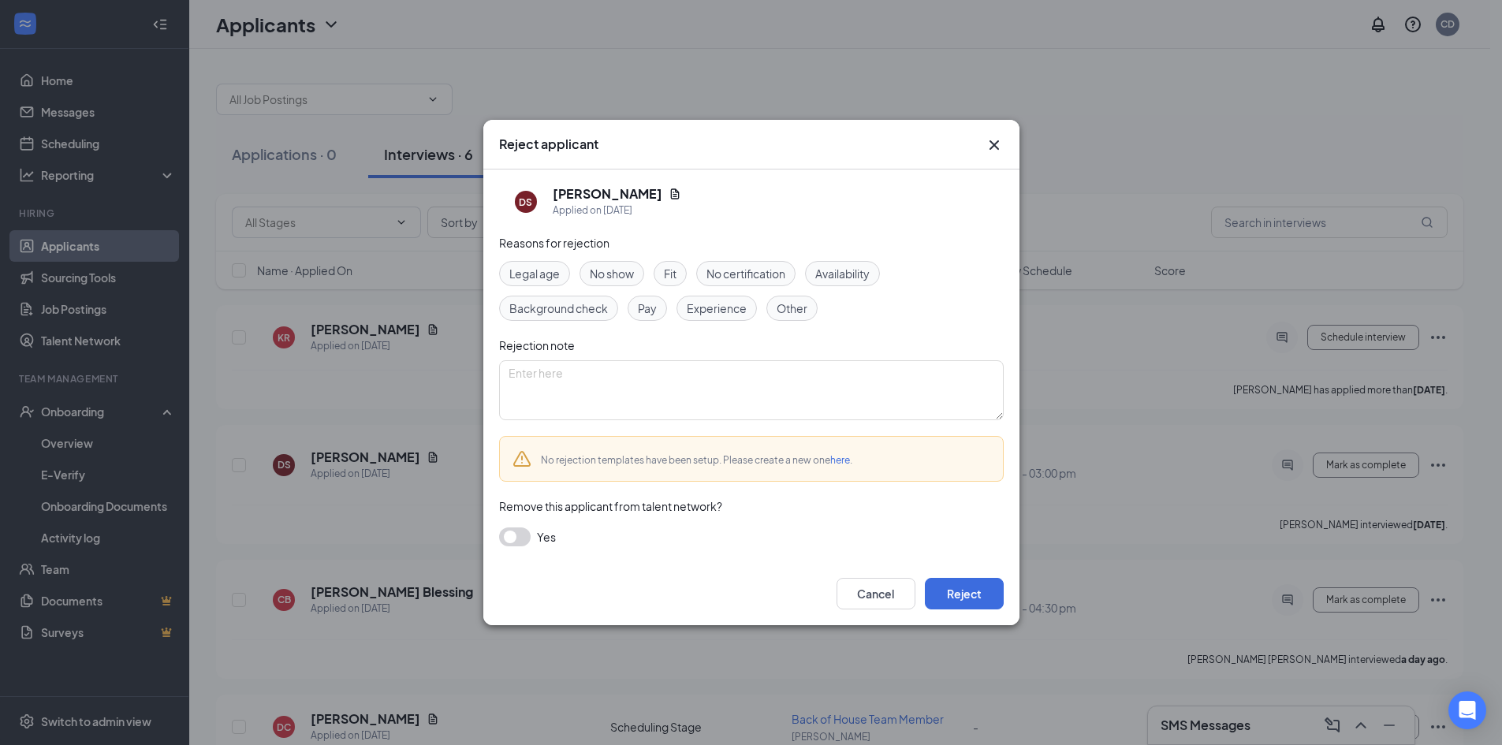
click at [811, 315] on div "Other" at bounding box center [791, 308] width 51 height 25
click at [974, 598] on button "Reject" at bounding box center [964, 594] width 79 height 32
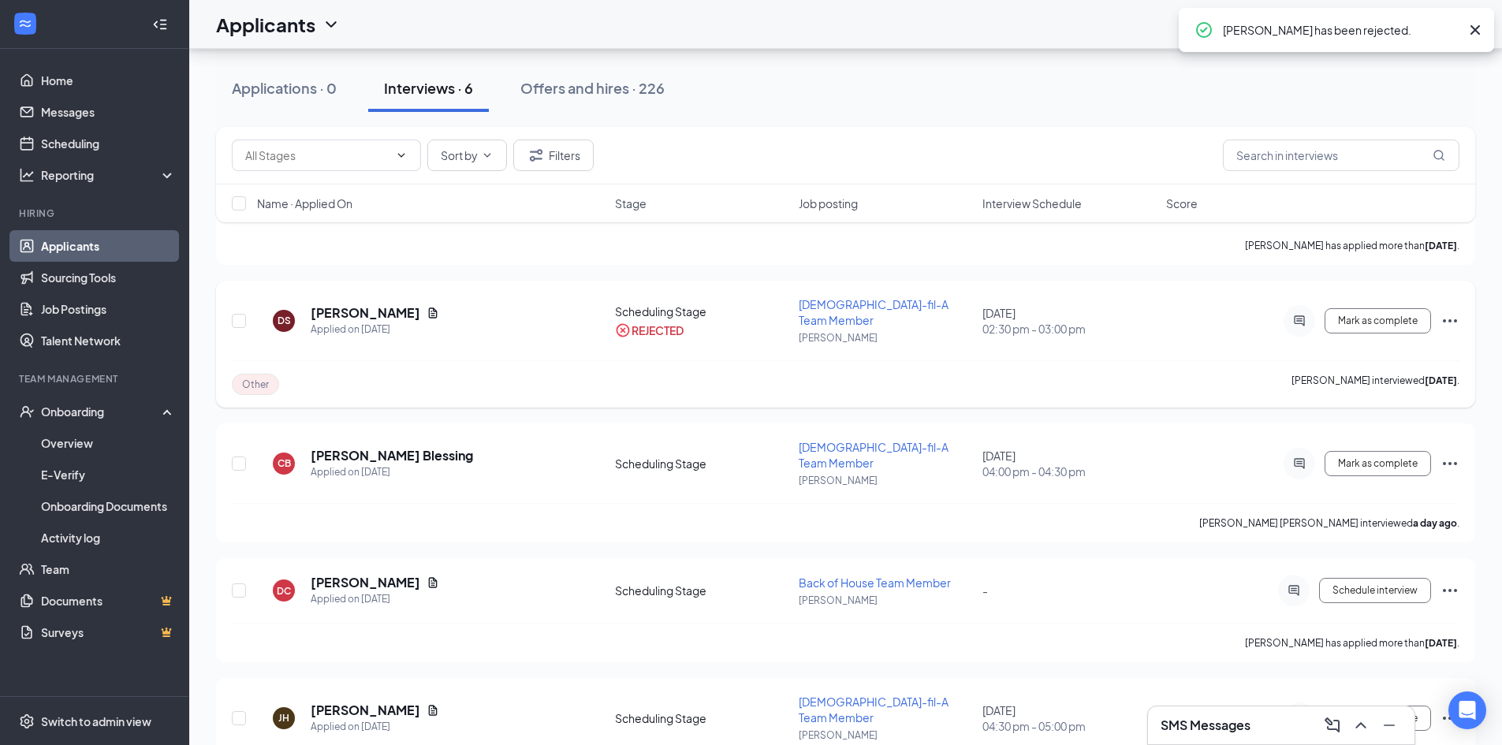
scroll to position [158, 0]
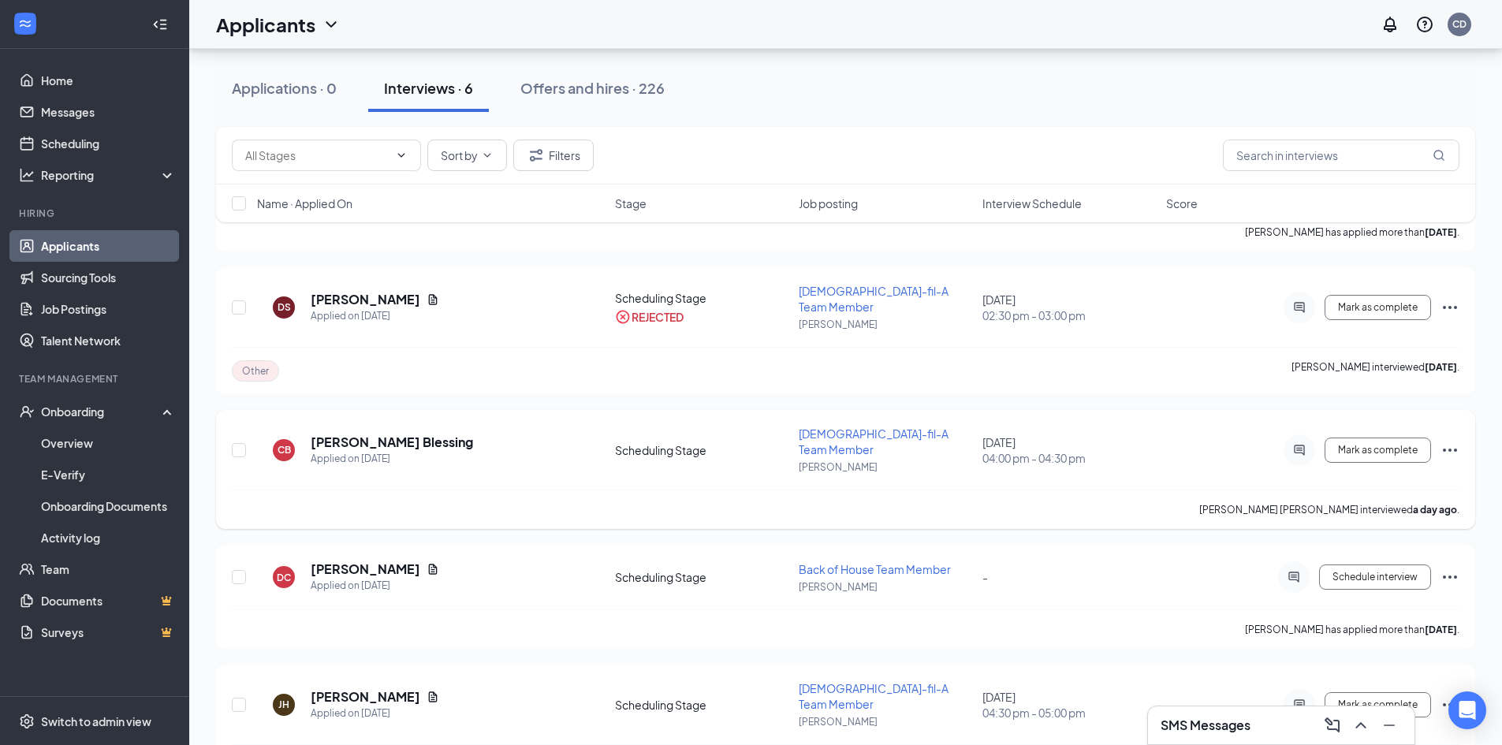
click at [1453, 441] on icon "Ellipses" at bounding box center [1450, 450] width 19 height 19
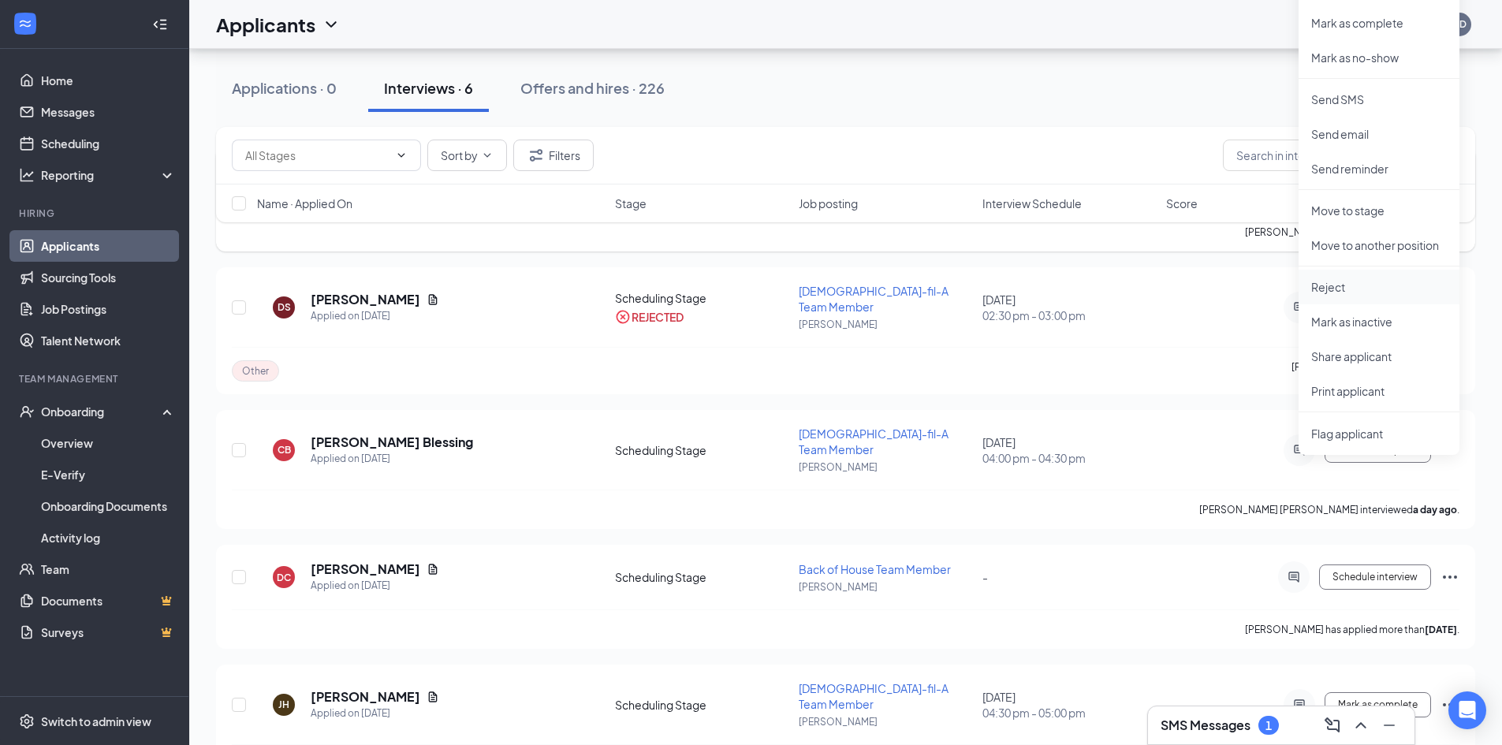
click at [1336, 289] on p "Reject" at bounding box center [1379, 287] width 136 height 16
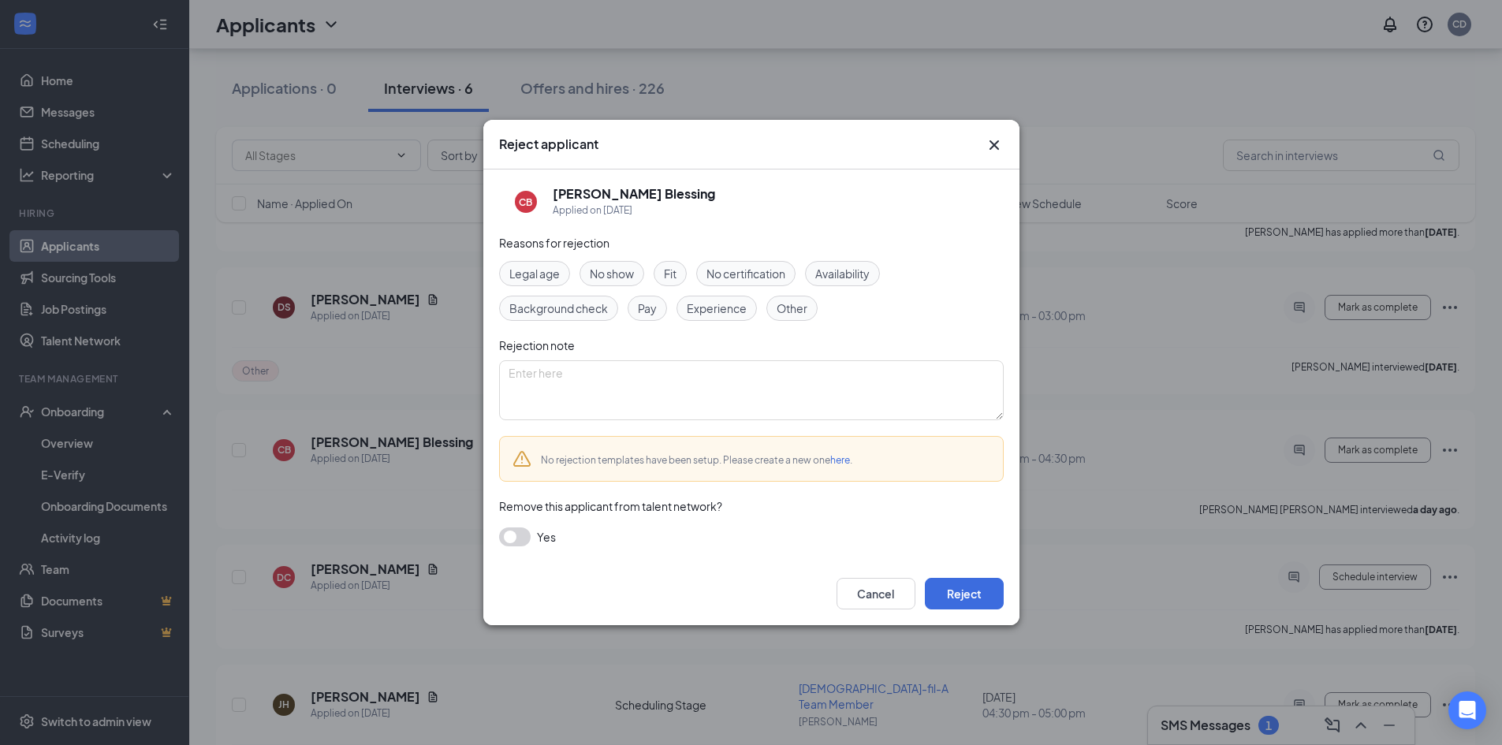
click at [790, 311] on span "Other" at bounding box center [792, 308] width 31 height 17
click at [957, 587] on button "Reject" at bounding box center [964, 594] width 79 height 32
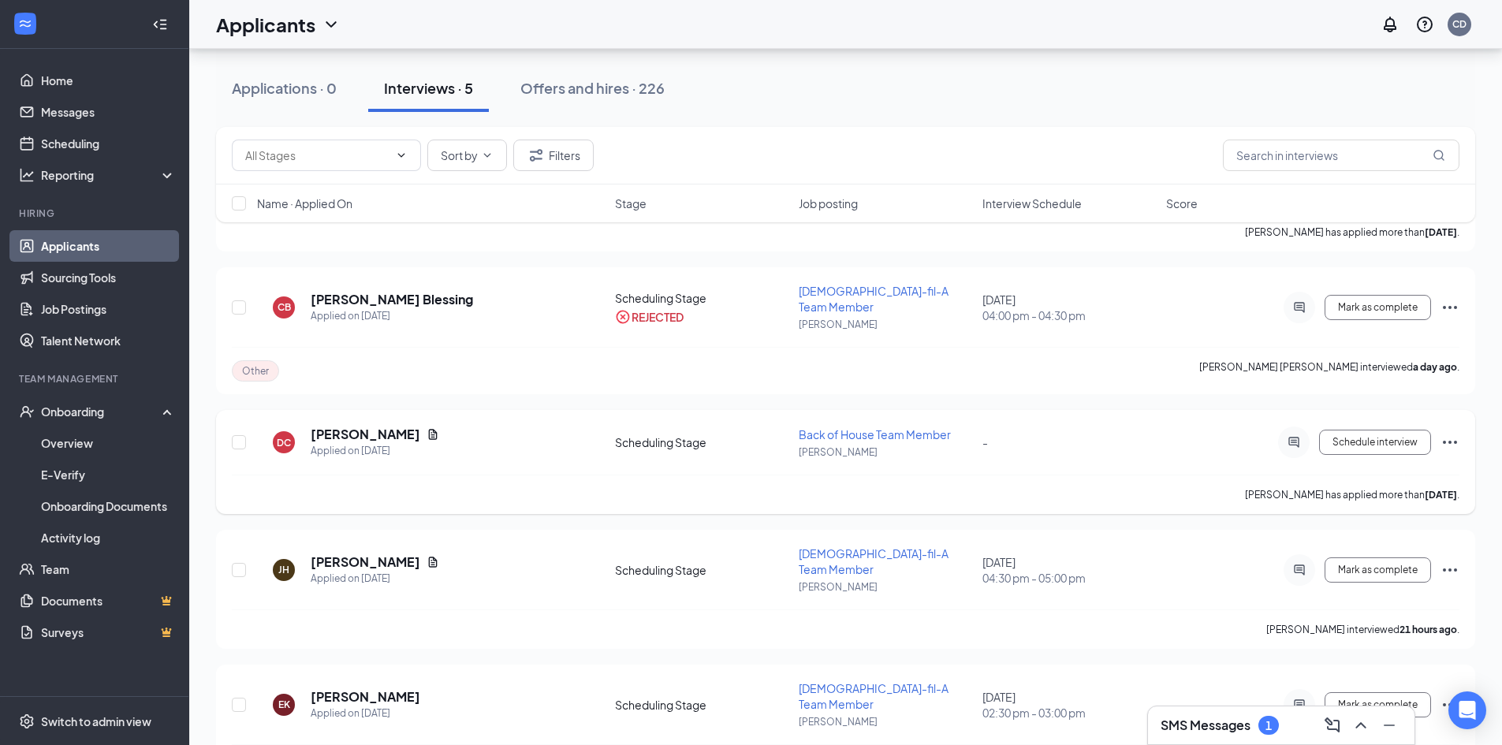
scroll to position [172, 0]
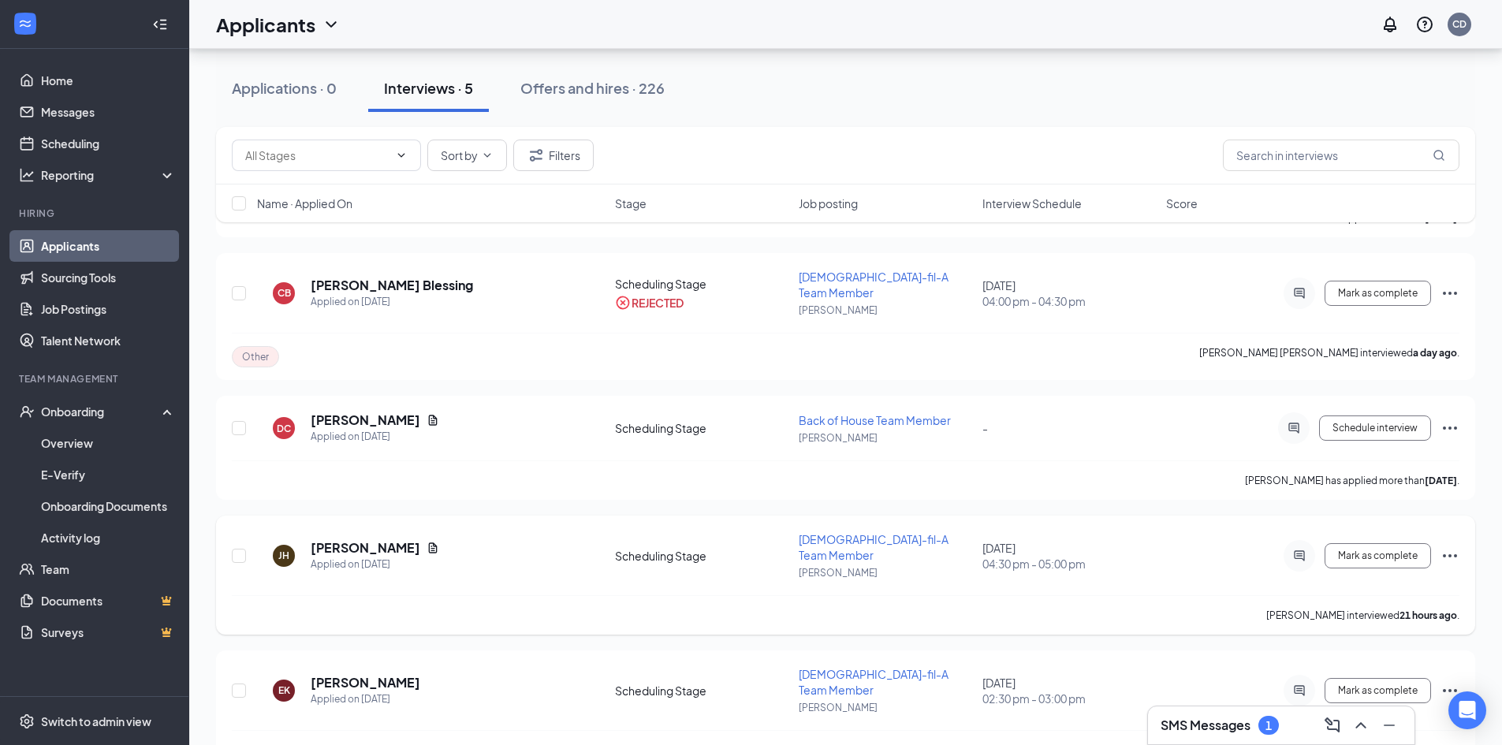
click at [1460, 535] on div "[PERSON_NAME] [PERSON_NAME] Applied on [DATE] Scheduling Stage [DEMOGRAPHIC_DAT…" at bounding box center [845, 575] width 1259 height 119
click at [1452, 546] on icon "Ellipses" at bounding box center [1450, 555] width 19 height 19
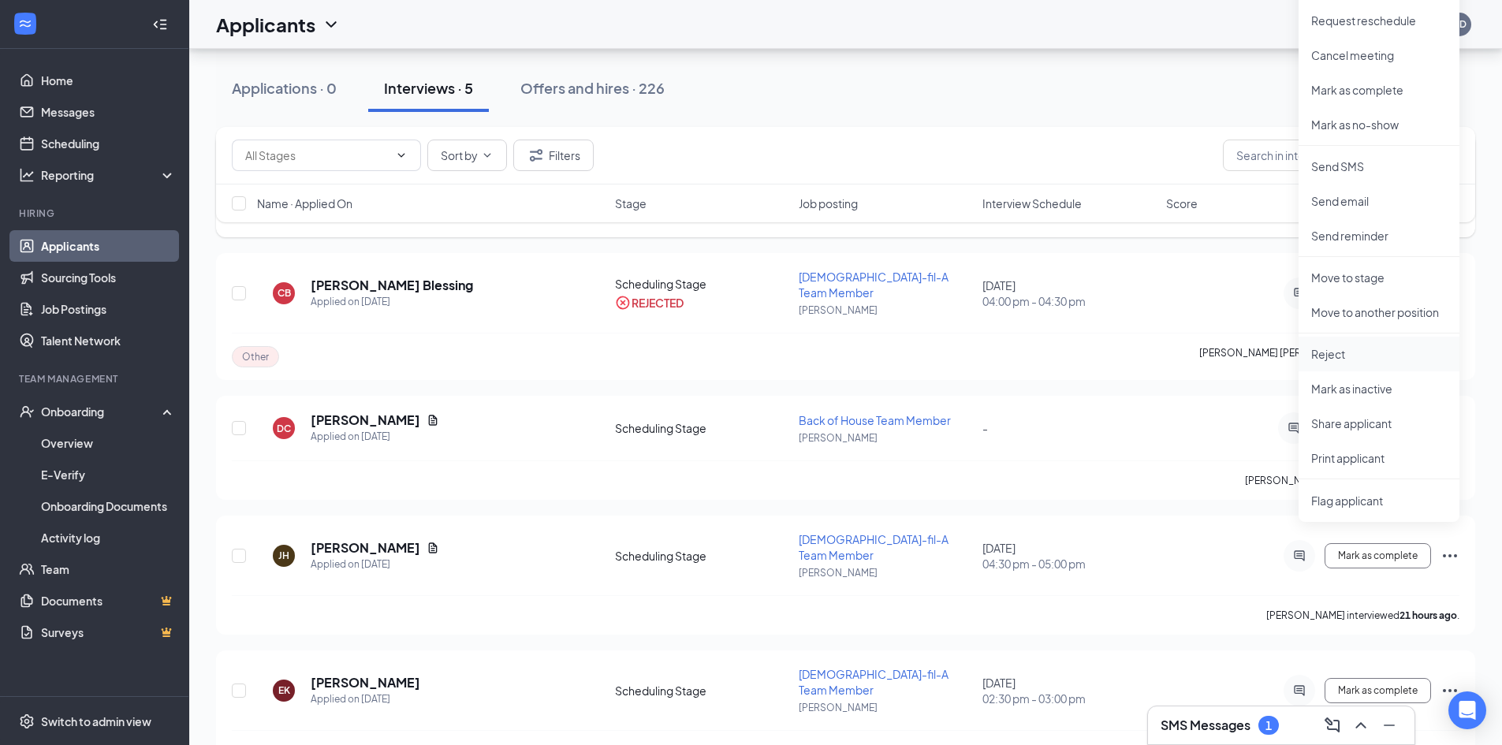
click at [1329, 354] on p "Reject" at bounding box center [1379, 354] width 136 height 16
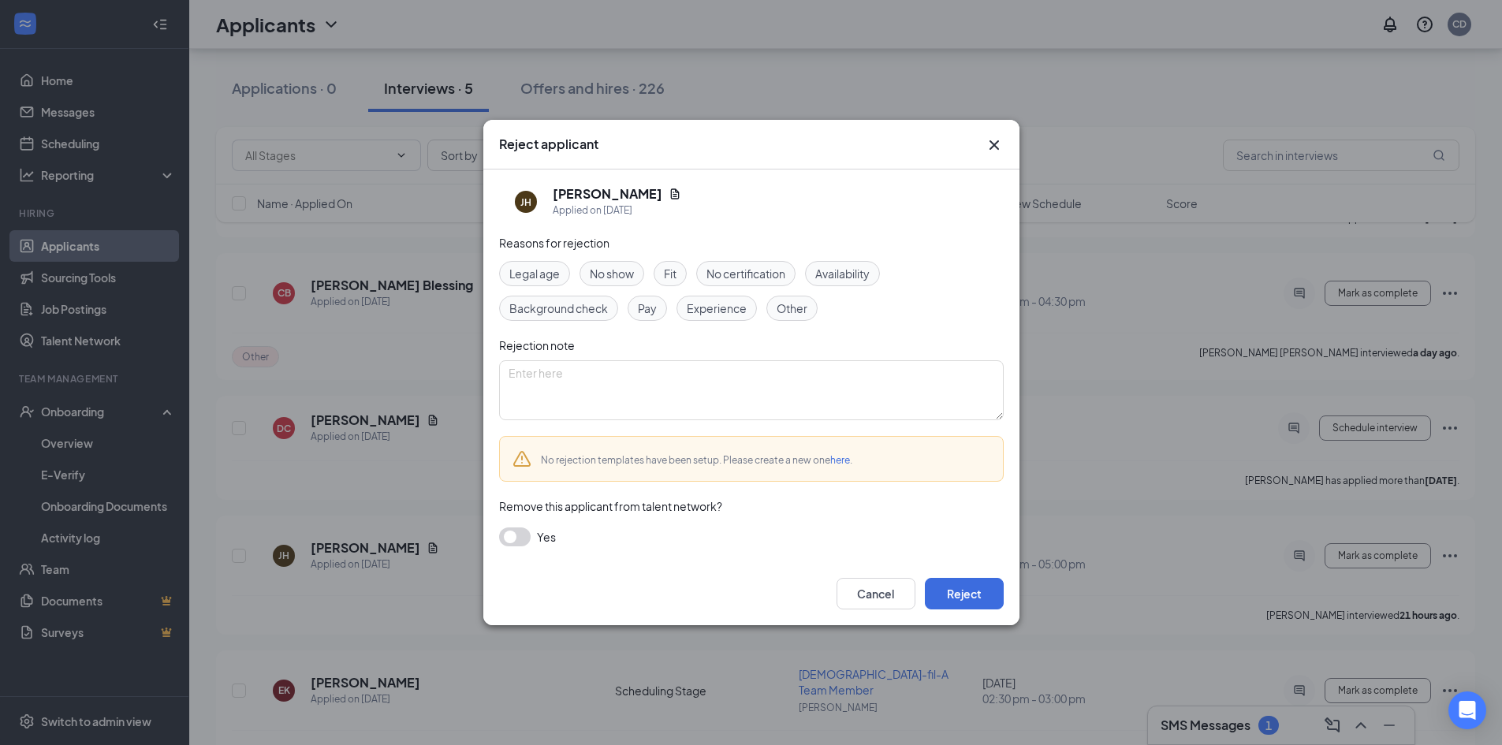
click at [788, 313] on span "Other" at bounding box center [792, 308] width 31 height 17
click at [967, 594] on button "Reject" at bounding box center [964, 594] width 79 height 32
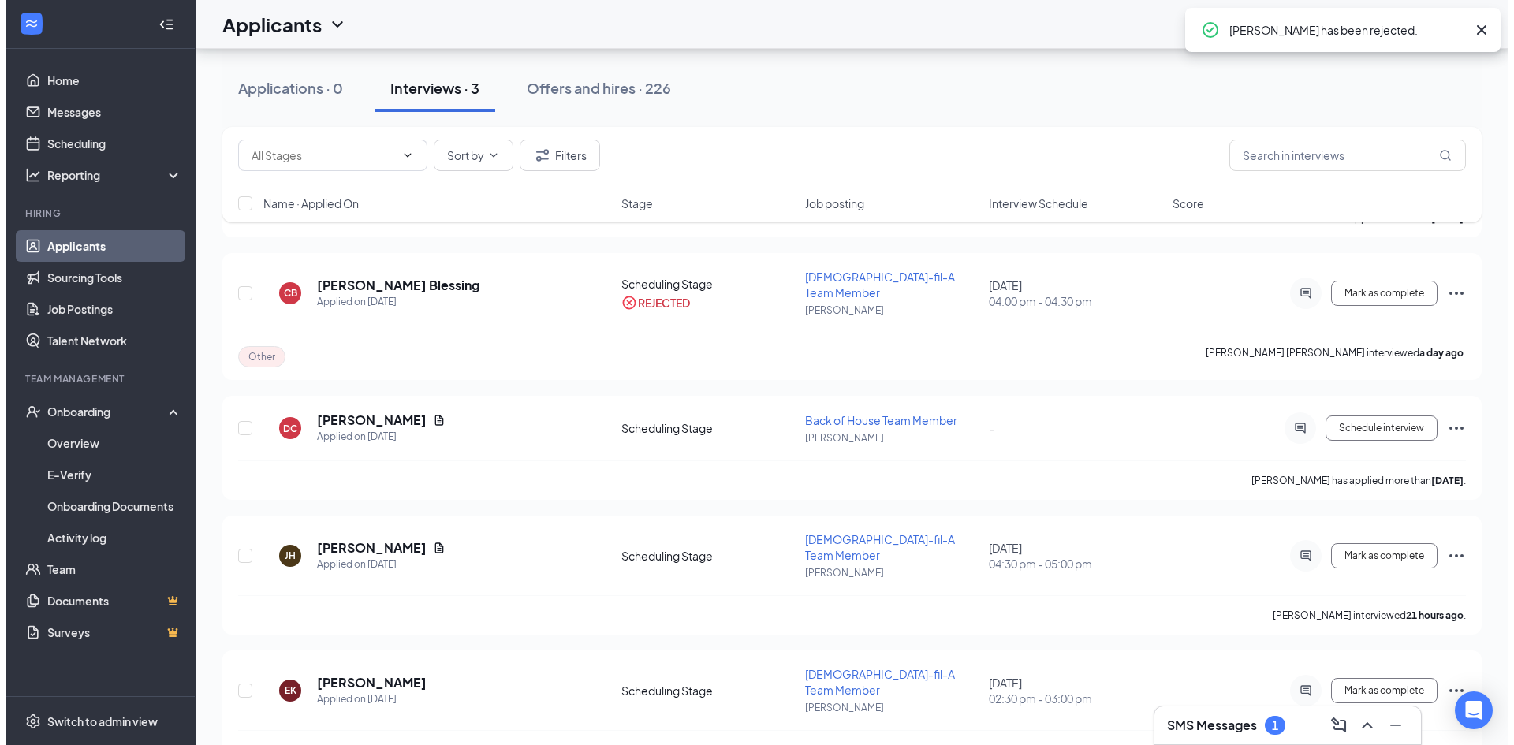
scroll to position [0, 0]
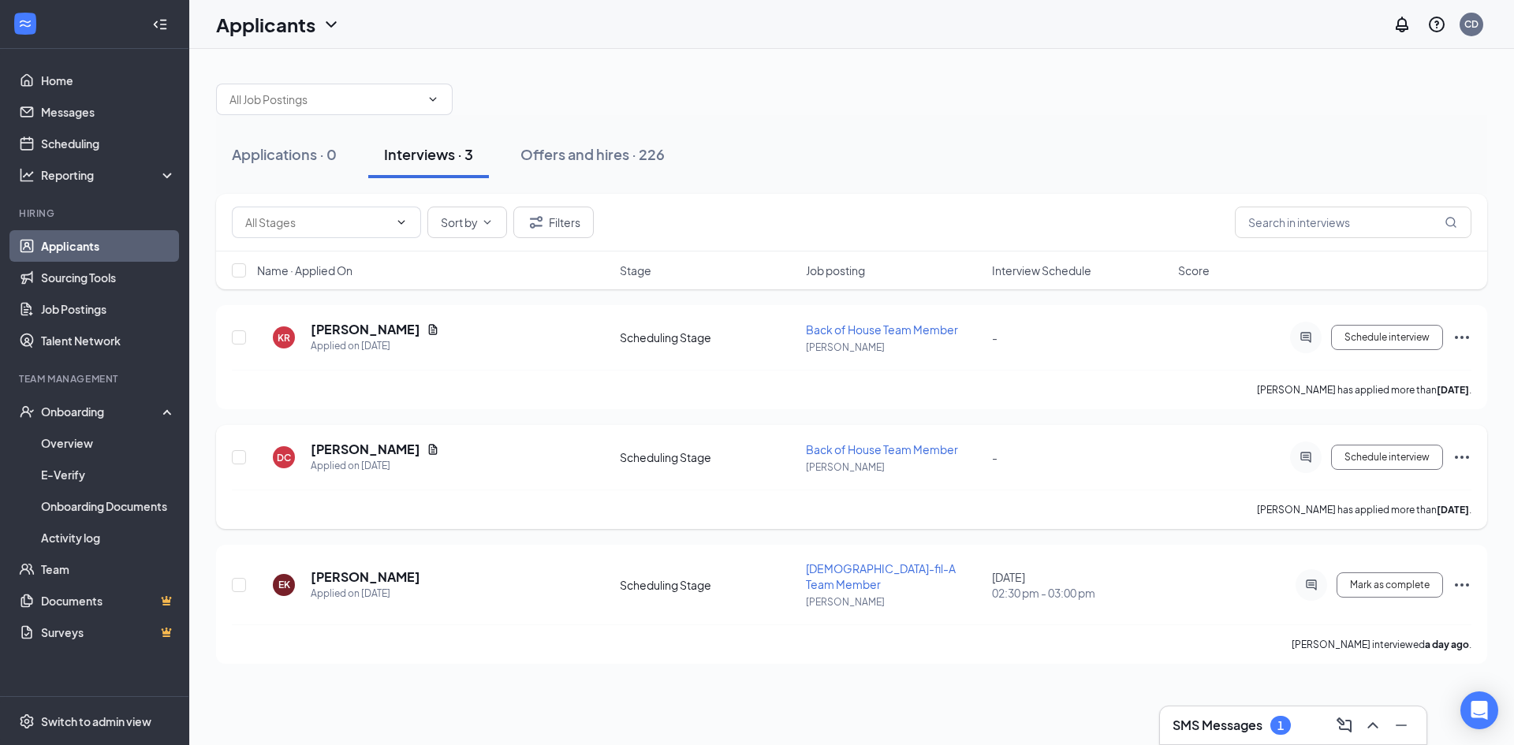
click at [1460, 459] on icon "Ellipses" at bounding box center [1461, 457] width 19 height 19
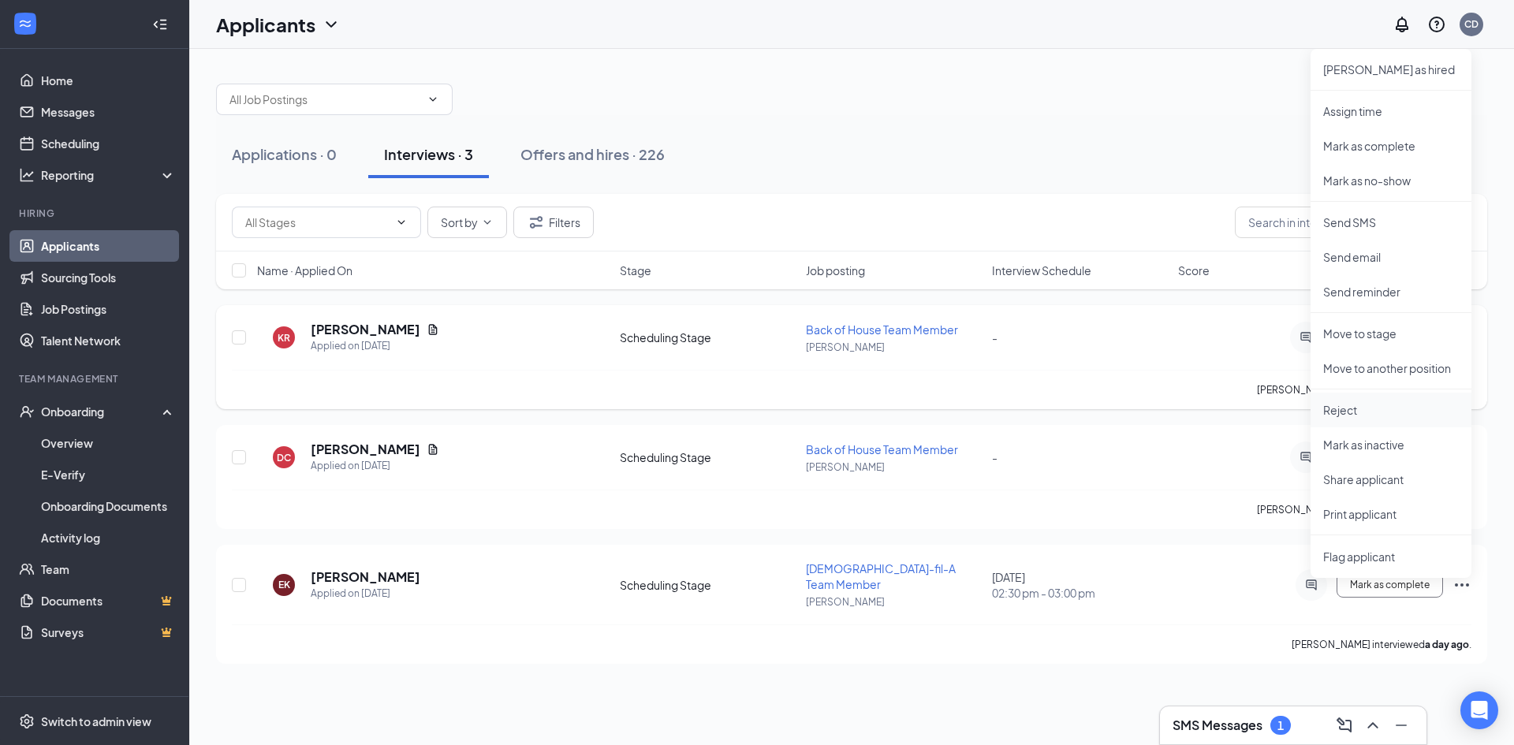
click at [1359, 408] on p "Reject" at bounding box center [1391, 410] width 136 height 16
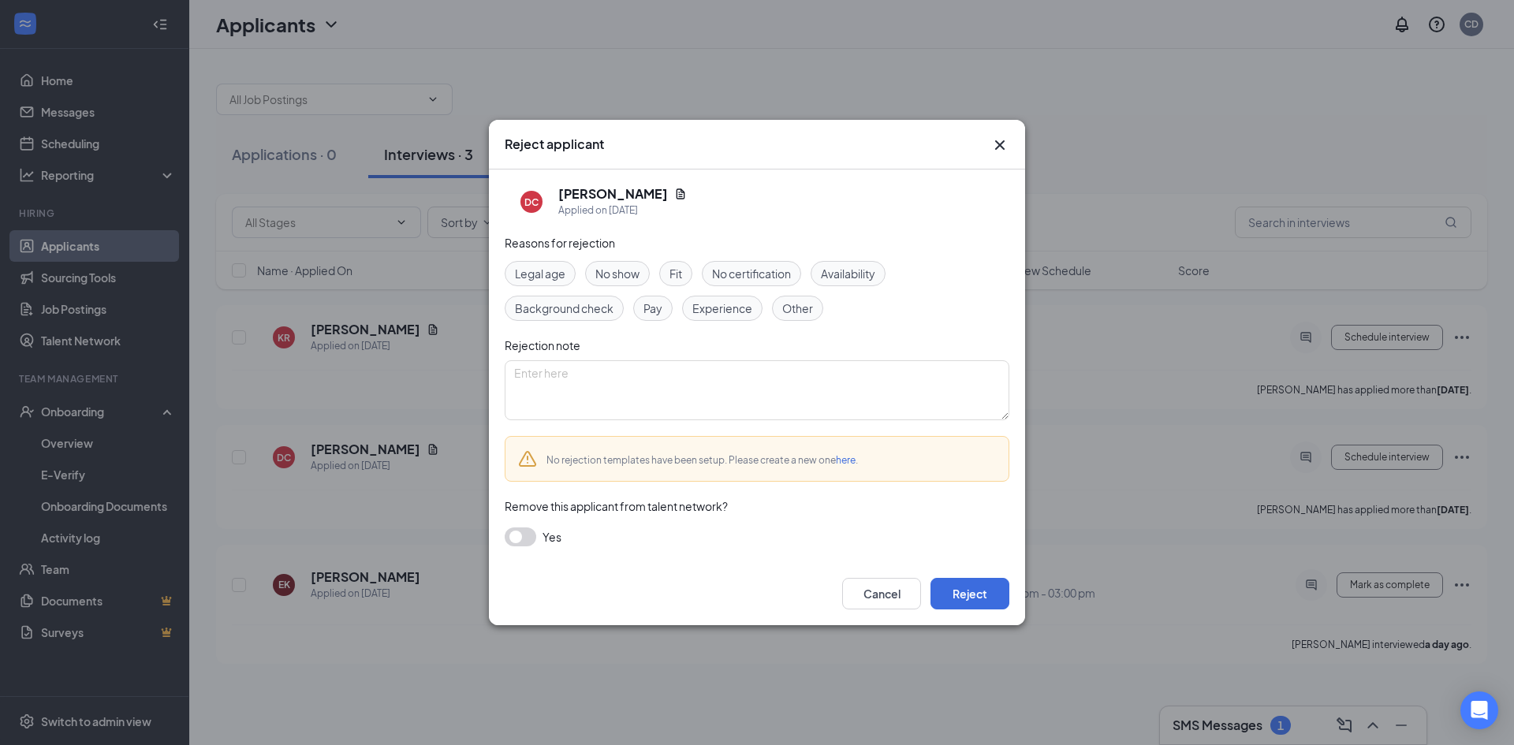
click at [800, 304] on span "Other" at bounding box center [797, 308] width 31 height 17
click at [993, 606] on button "Reject" at bounding box center [969, 594] width 79 height 32
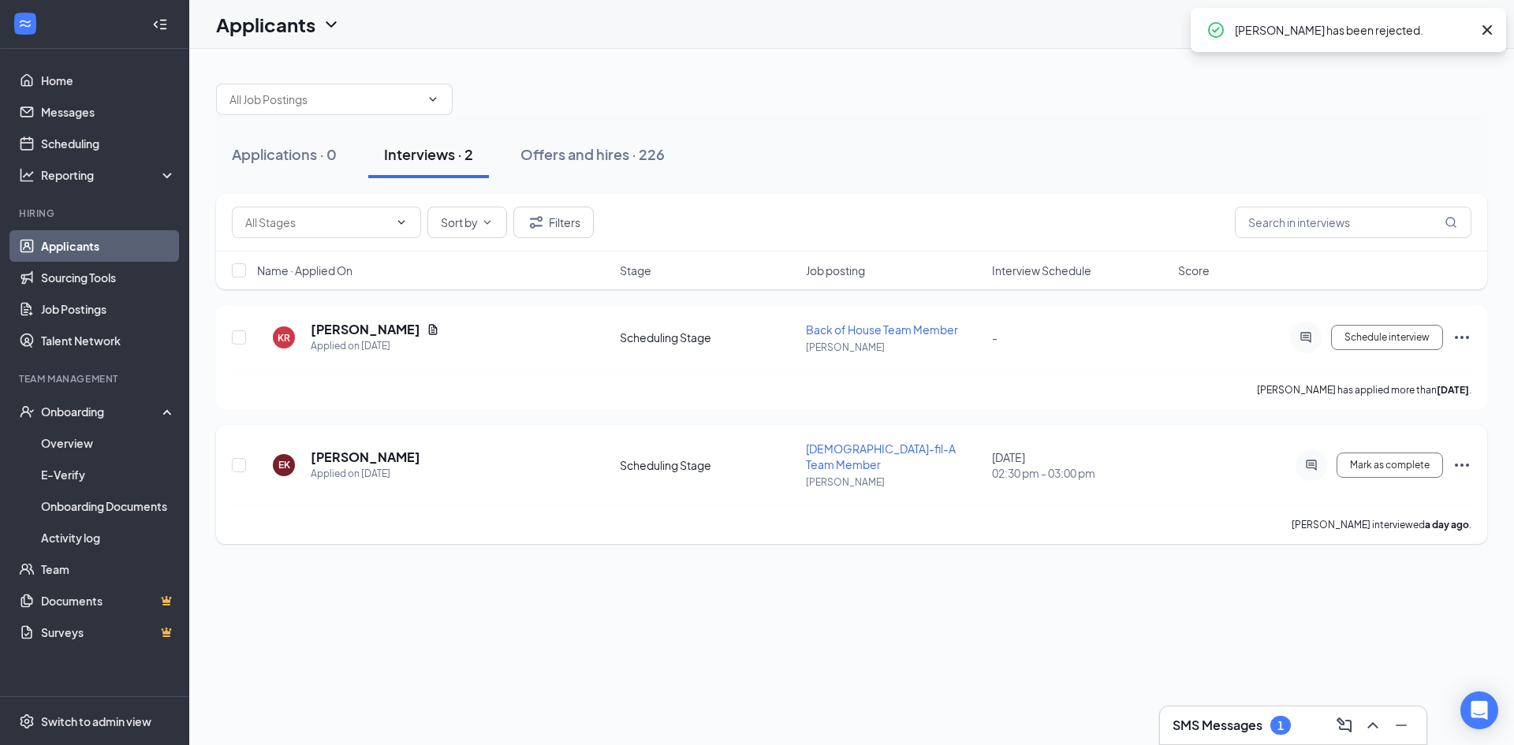
click at [1461, 464] on icon "Ellipses" at bounding box center [1462, 465] width 14 height 3
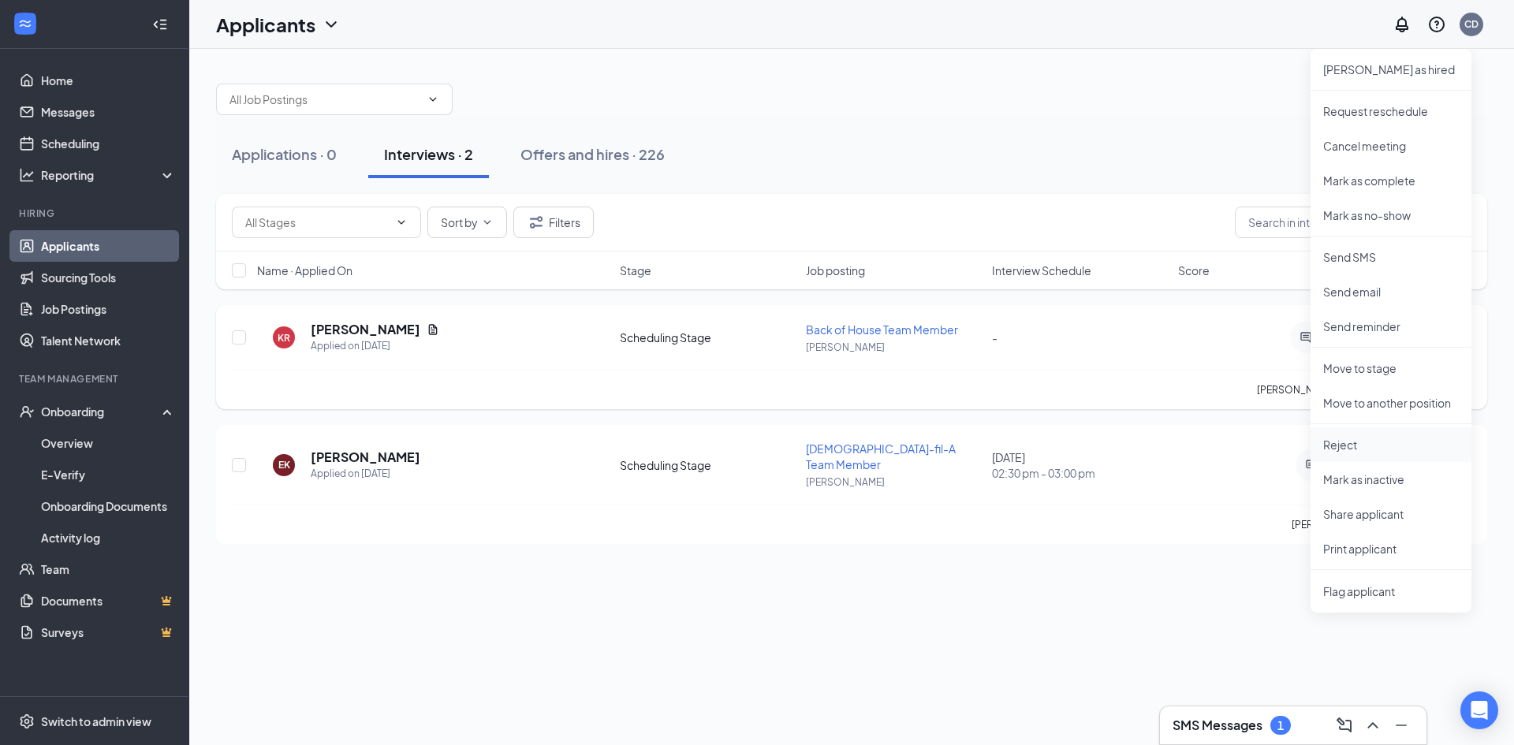
click at [1350, 445] on p "Reject" at bounding box center [1391, 445] width 136 height 16
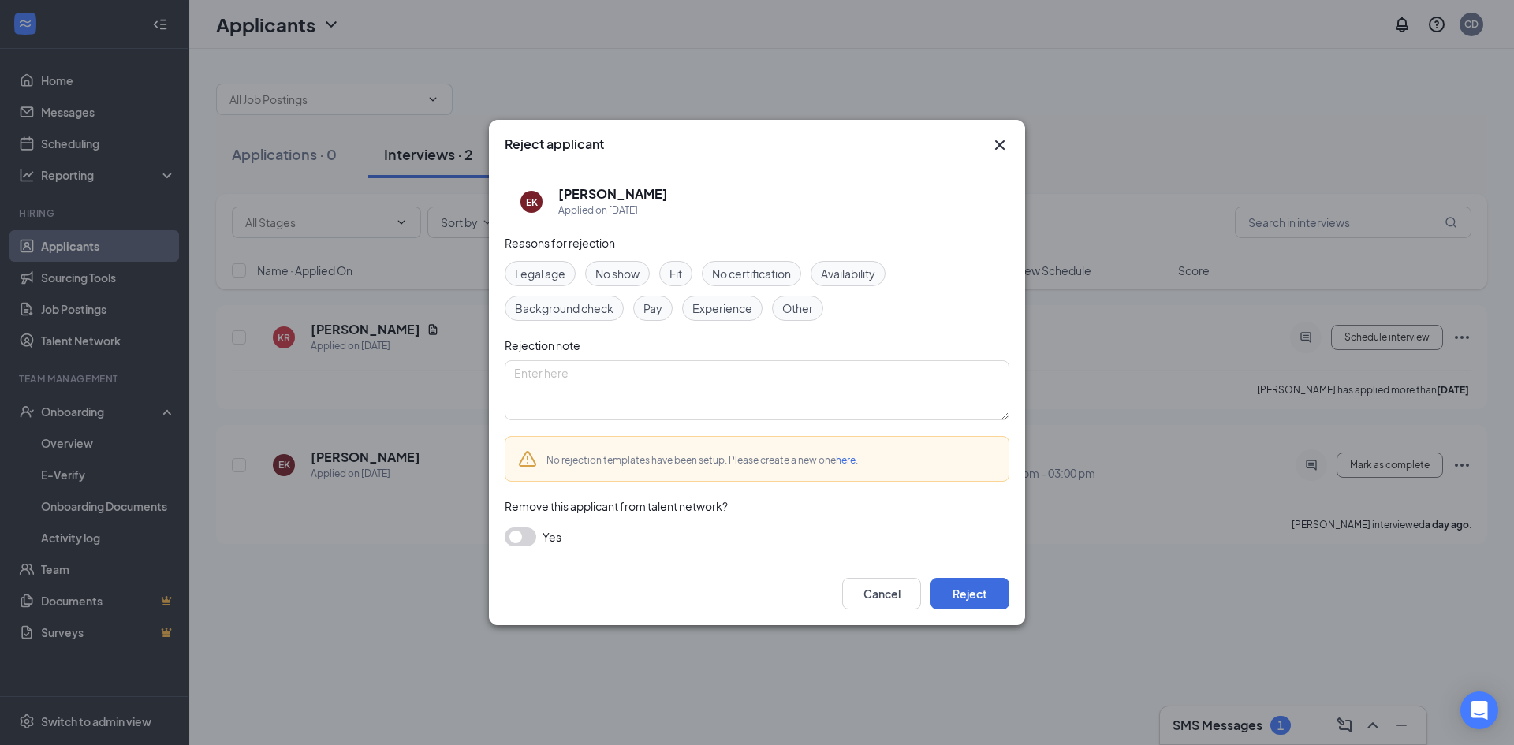
click at [791, 306] on span "Other" at bounding box center [797, 308] width 31 height 17
click at [955, 600] on button "Reject" at bounding box center [969, 594] width 79 height 32
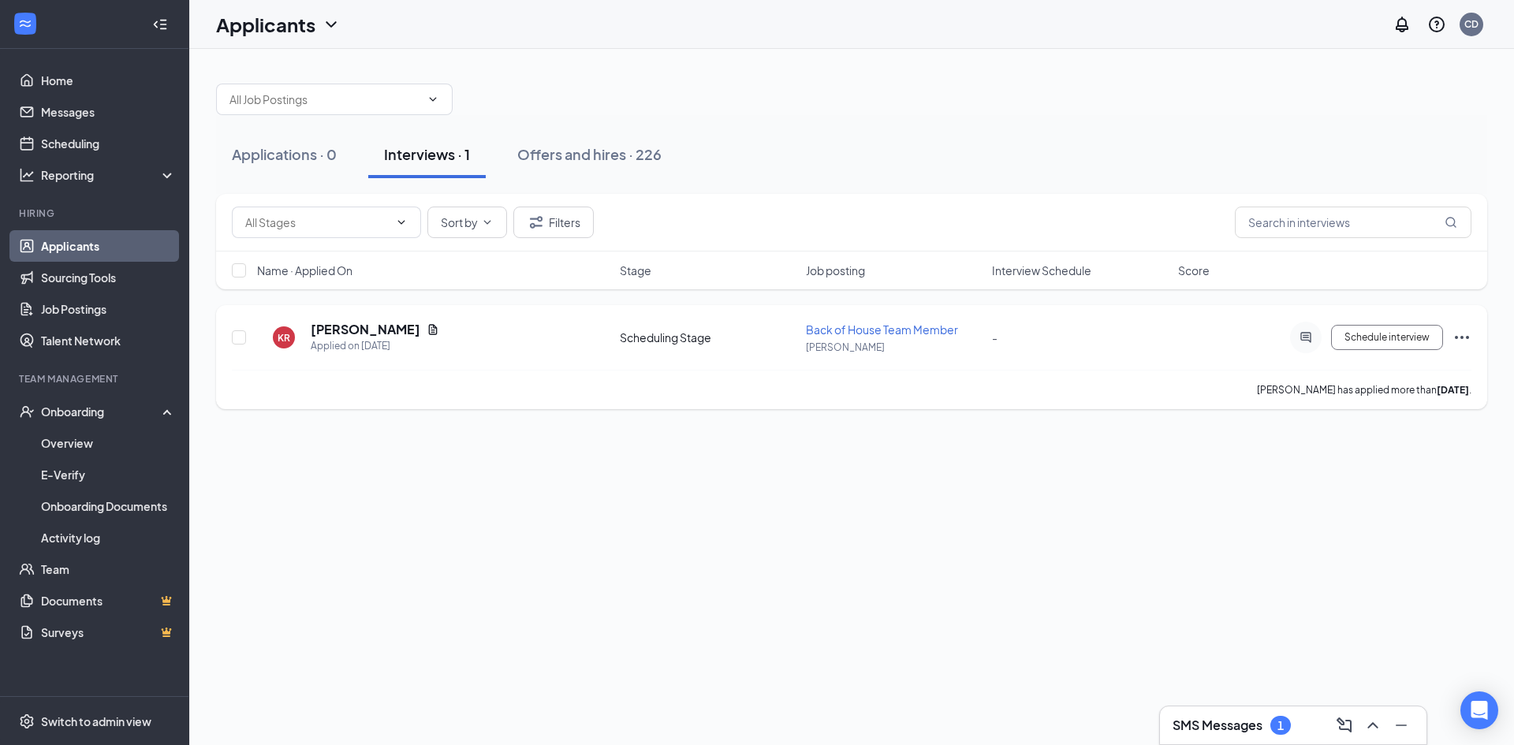
click at [1461, 336] on icon "Ellipses" at bounding box center [1461, 337] width 19 height 19
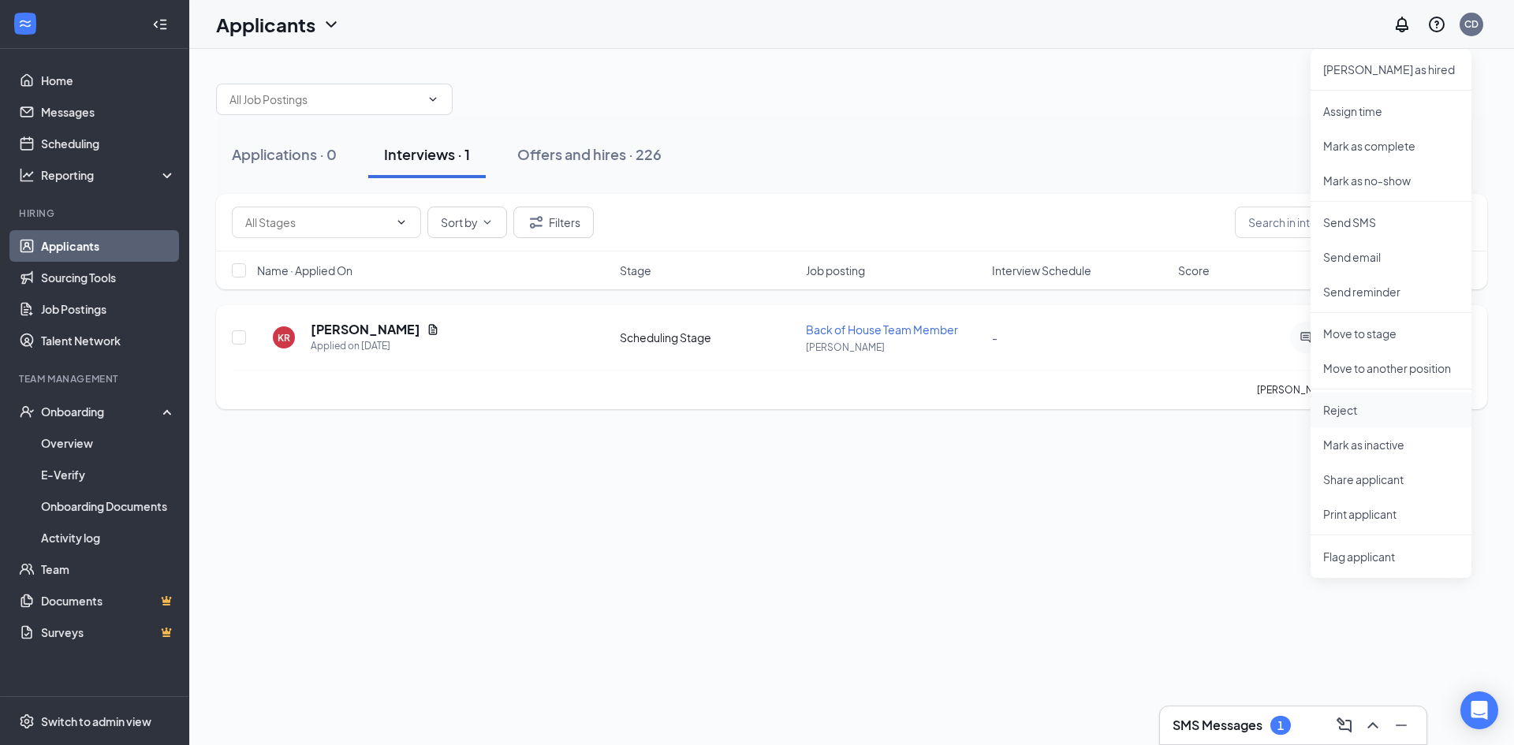
click at [1341, 405] on p "Reject" at bounding box center [1391, 410] width 136 height 16
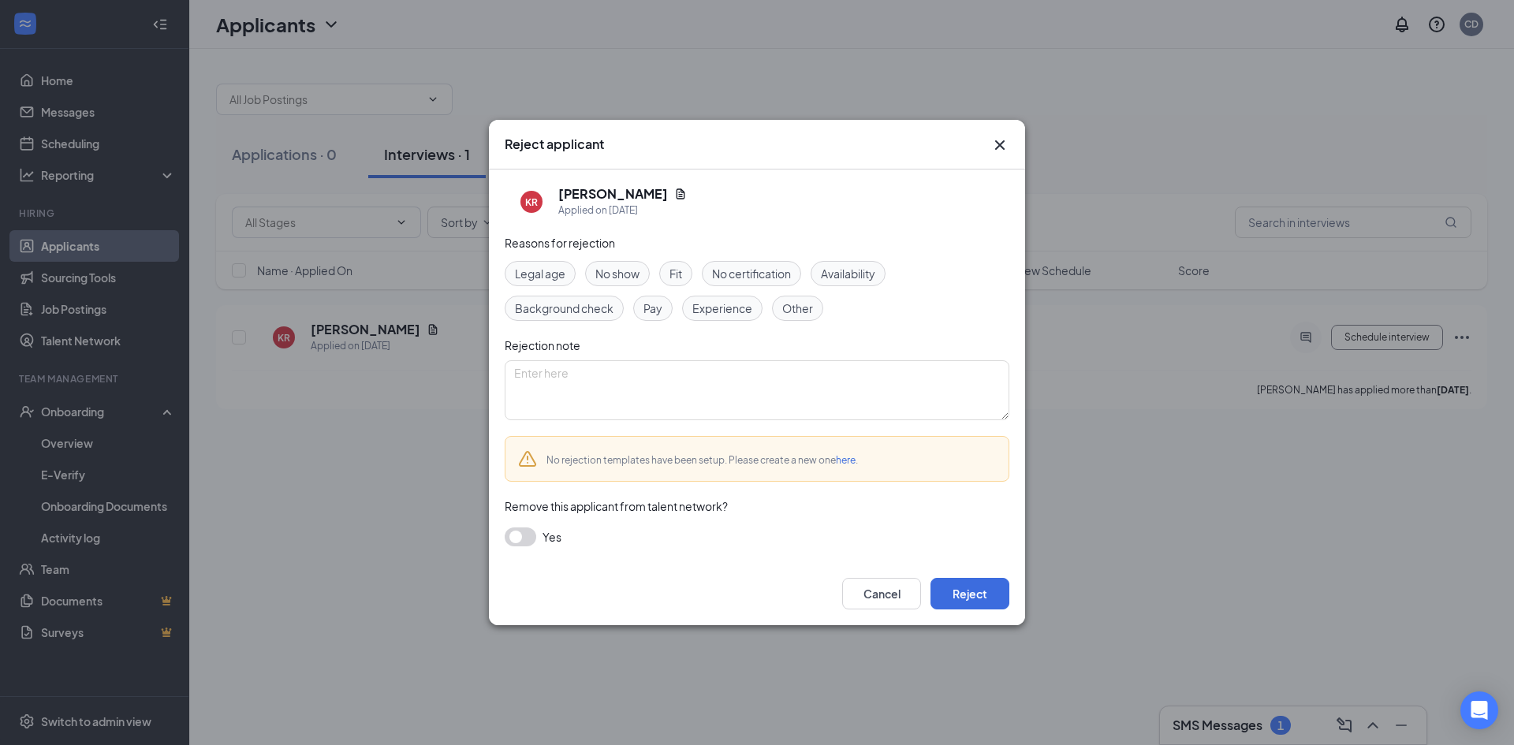
click at [795, 306] on span "Other" at bounding box center [797, 308] width 31 height 17
click at [998, 150] on icon "Cross" at bounding box center [999, 145] width 19 height 19
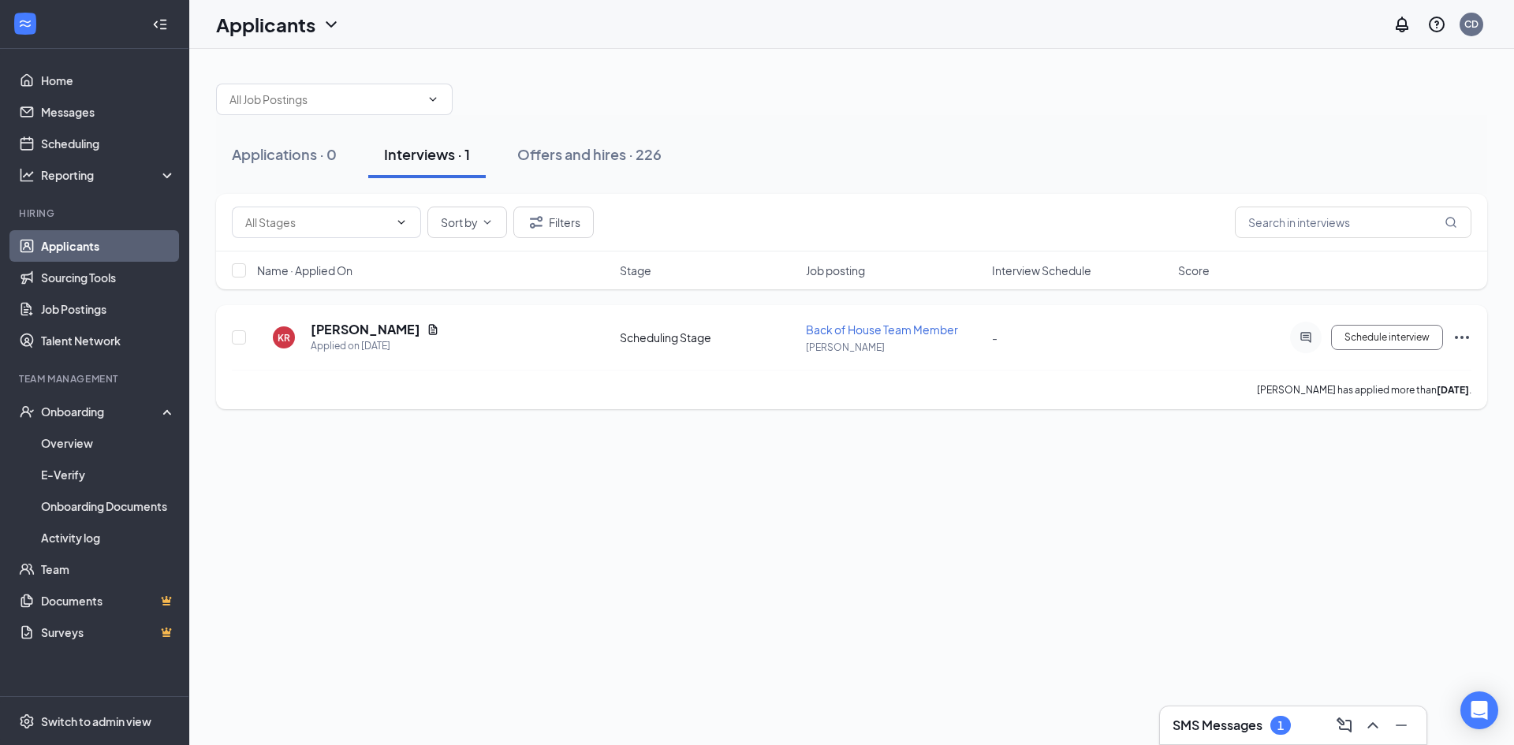
click at [1465, 338] on icon "Ellipses" at bounding box center [1461, 337] width 19 height 19
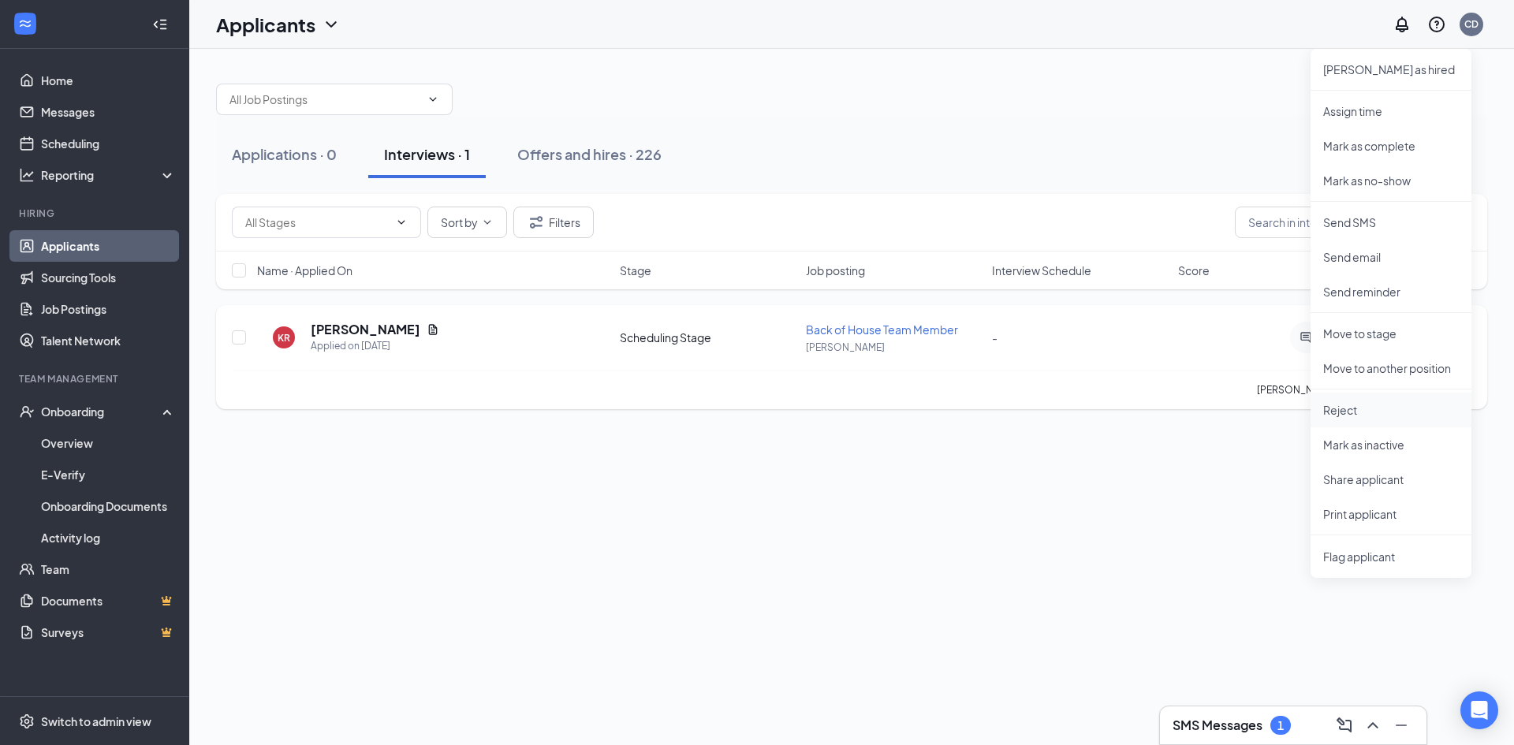
click at [1360, 416] on p "Reject" at bounding box center [1391, 410] width 136 height 16
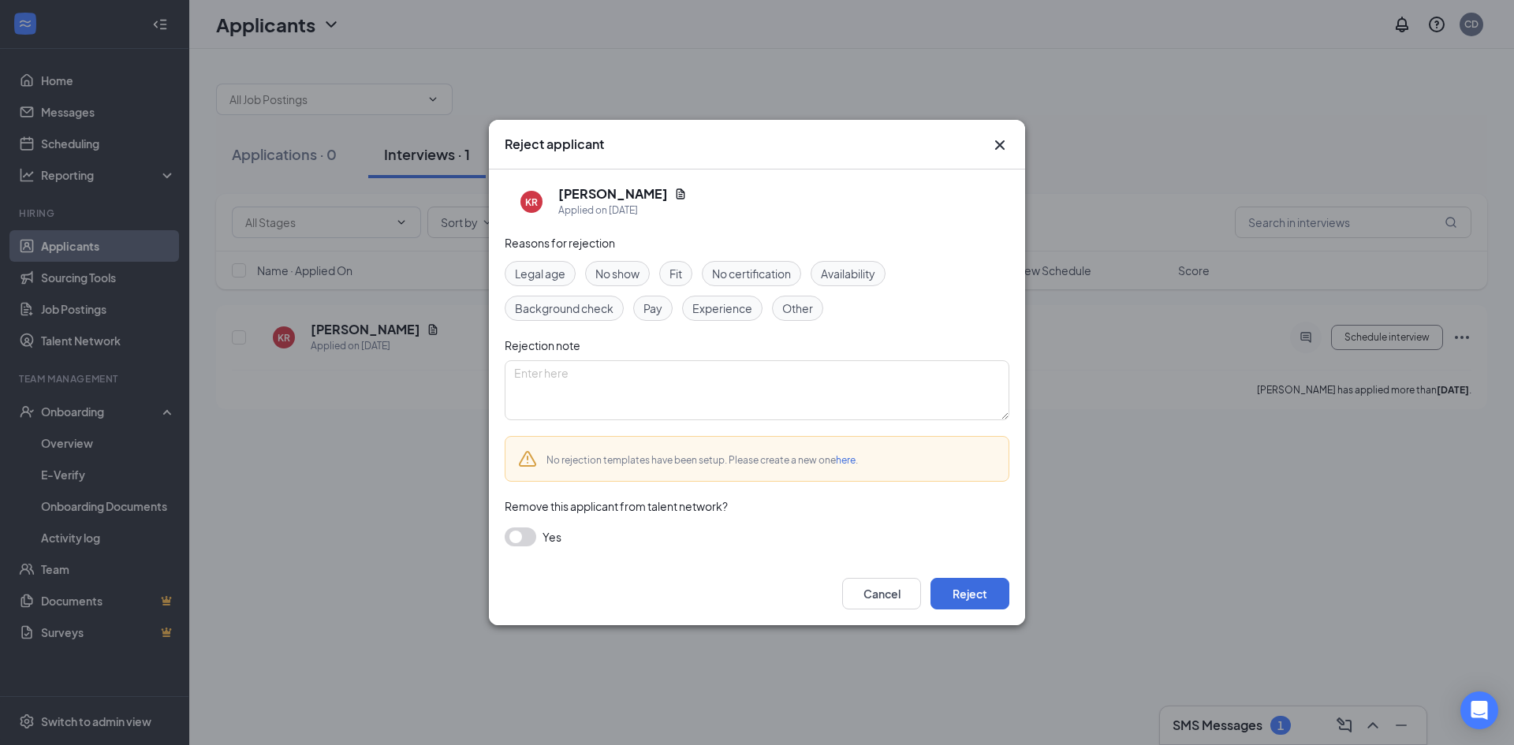
click at [809, 311] on span "Other" at bounding box center [797, 308] width 31 height 17
click at [970, 595] on button "Reject" at bounding box center [969, 594] width 79 height 32
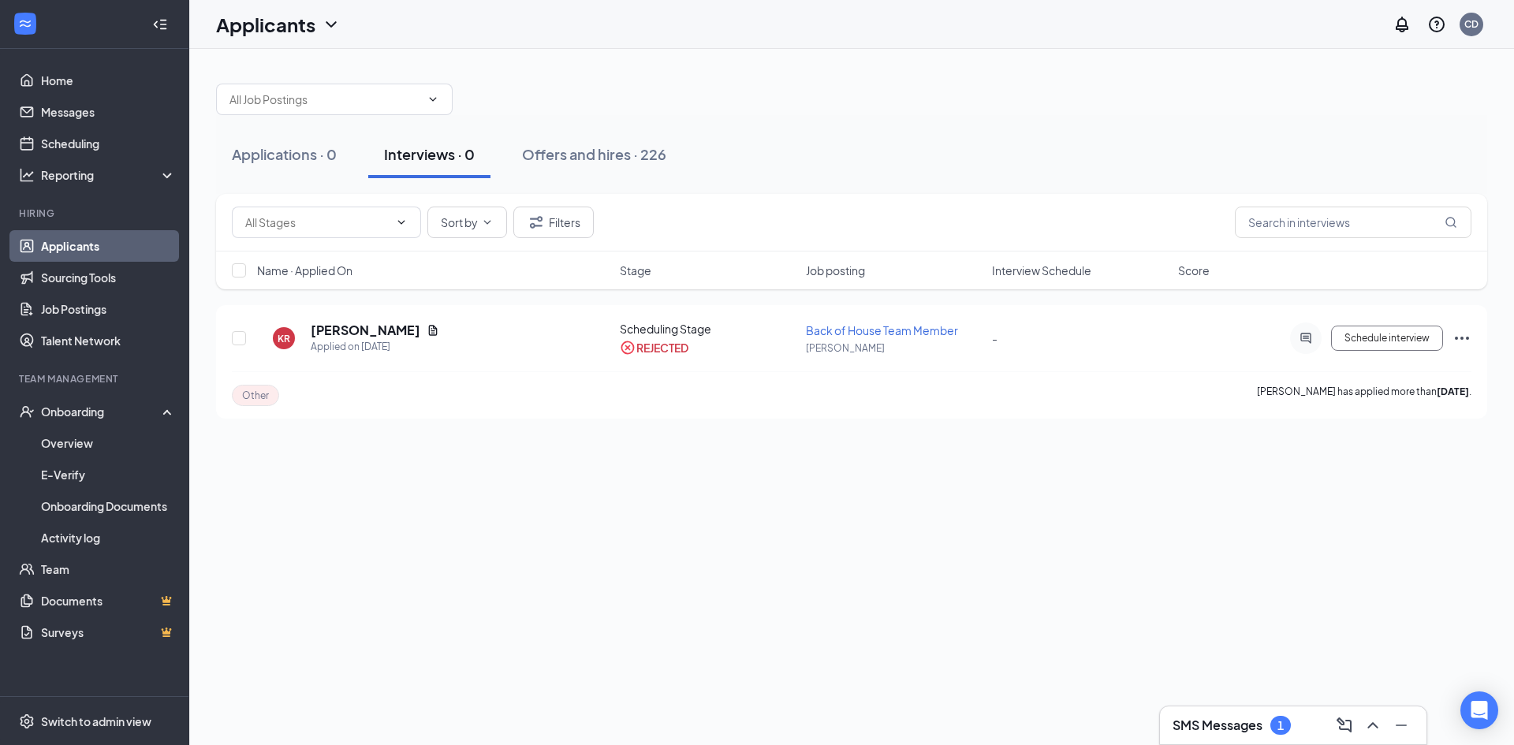
click at [61, 244] on link "Applicants" at bounding box center [108, 246] width 135 height 32
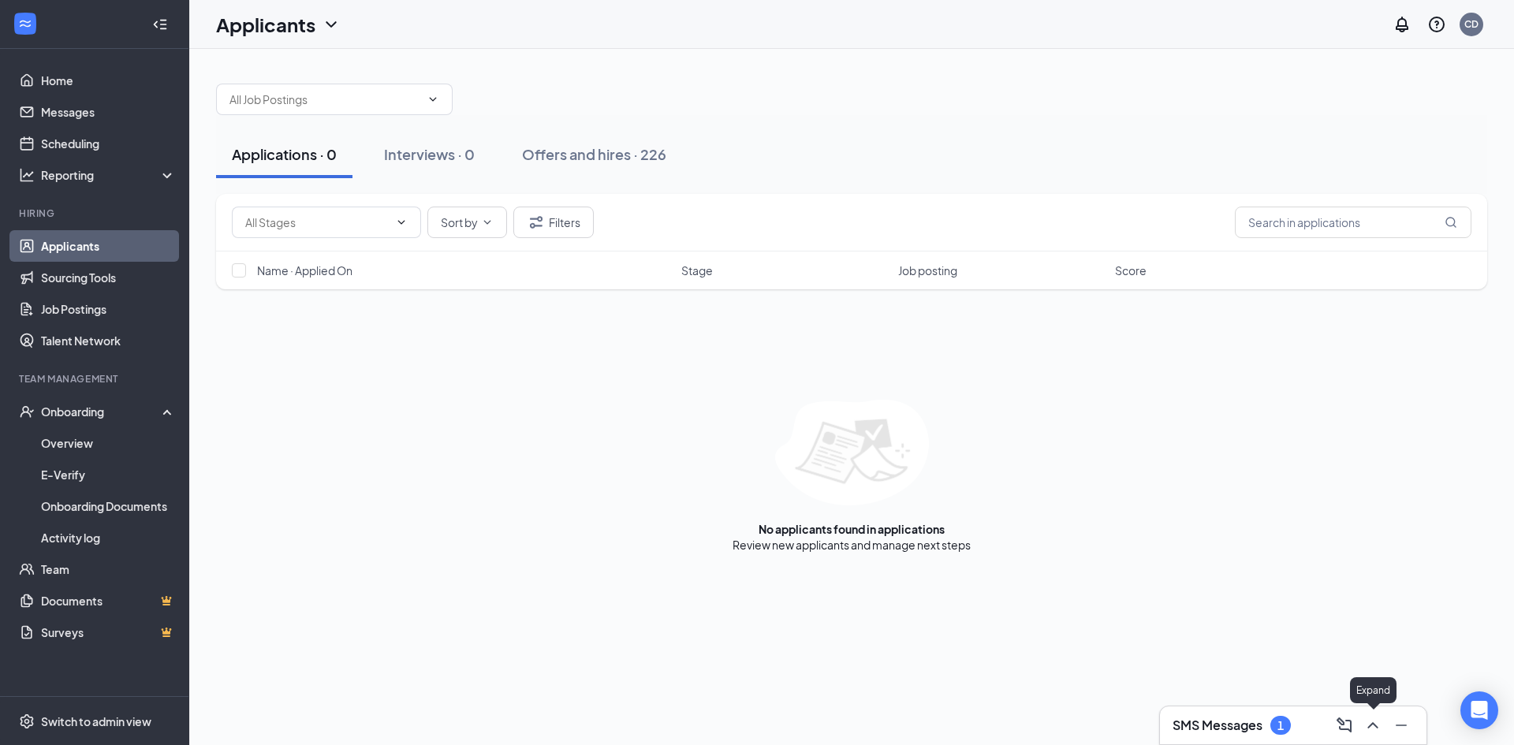
click at [1379, 729] on icon "ChevronUp" at bounding box center [1372, 725] width 19 height 19
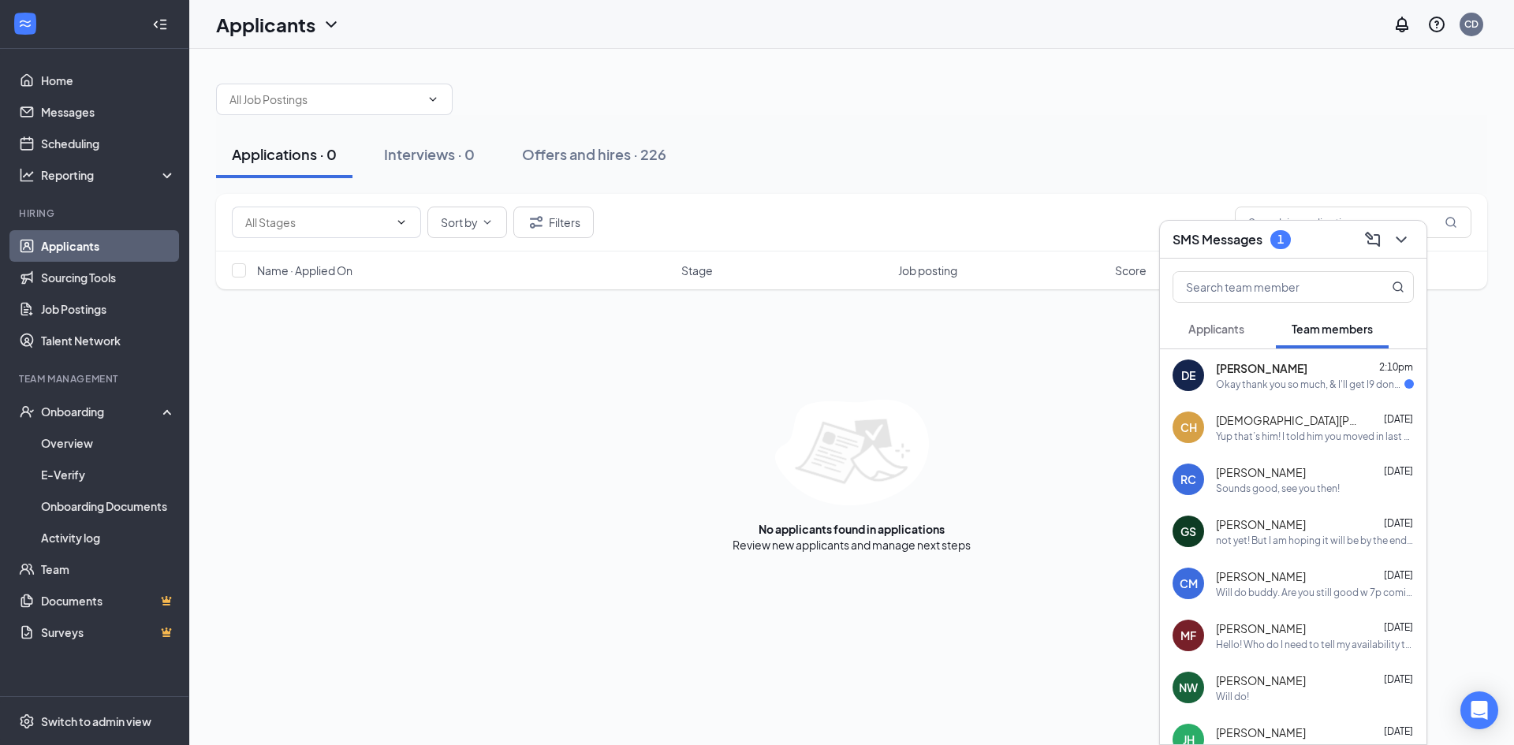
click at [1295, 388] on div "Okay thank you so much, & I'll get I9 done [DATE]" at bounding box center [1310, 384] width 188 height 13
